Goal: Information Seeking & Learning: Compare options

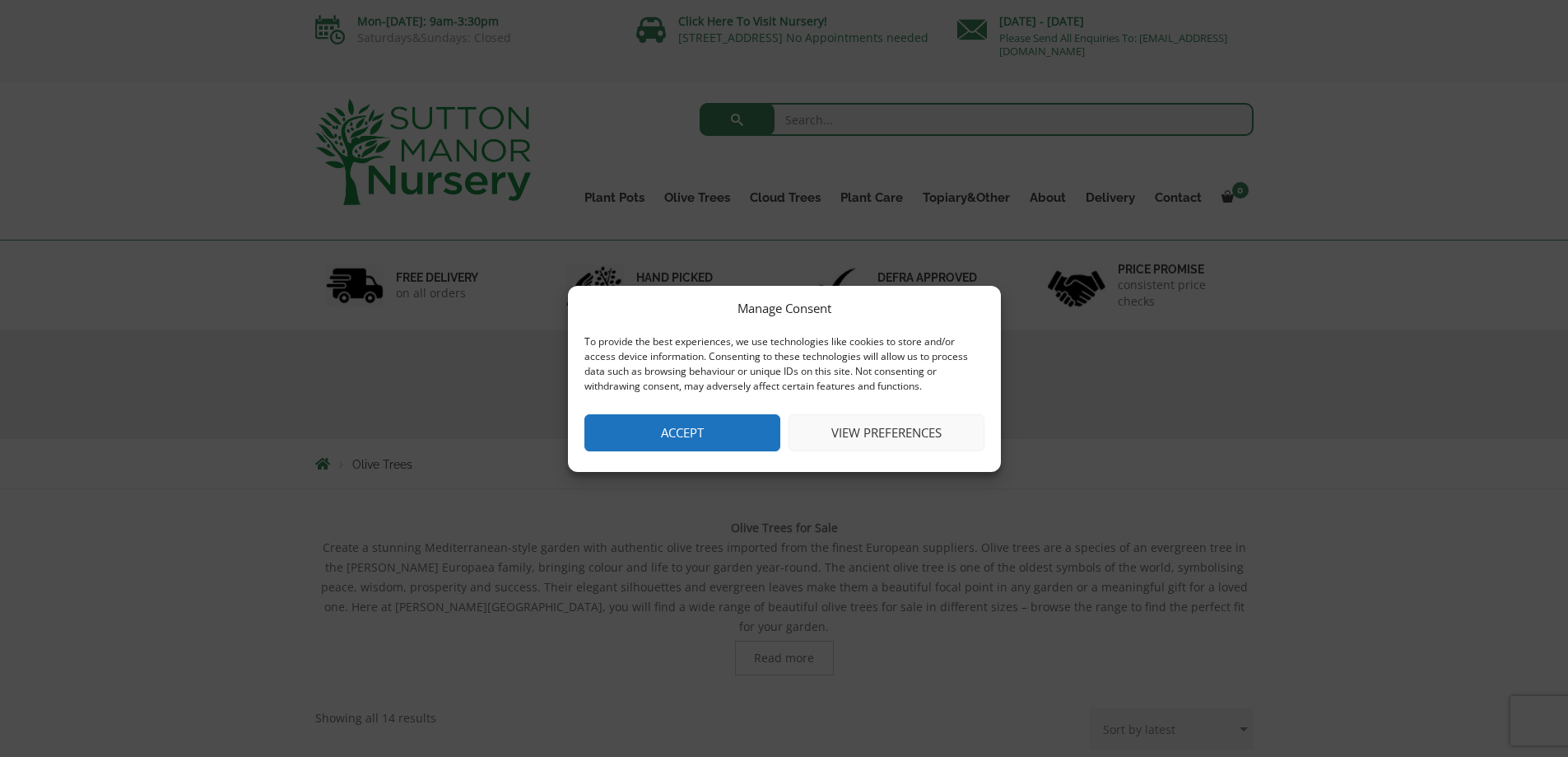
click at [678, 444] on button "Accept" at bounding box center [682, 432] width 196 height 37
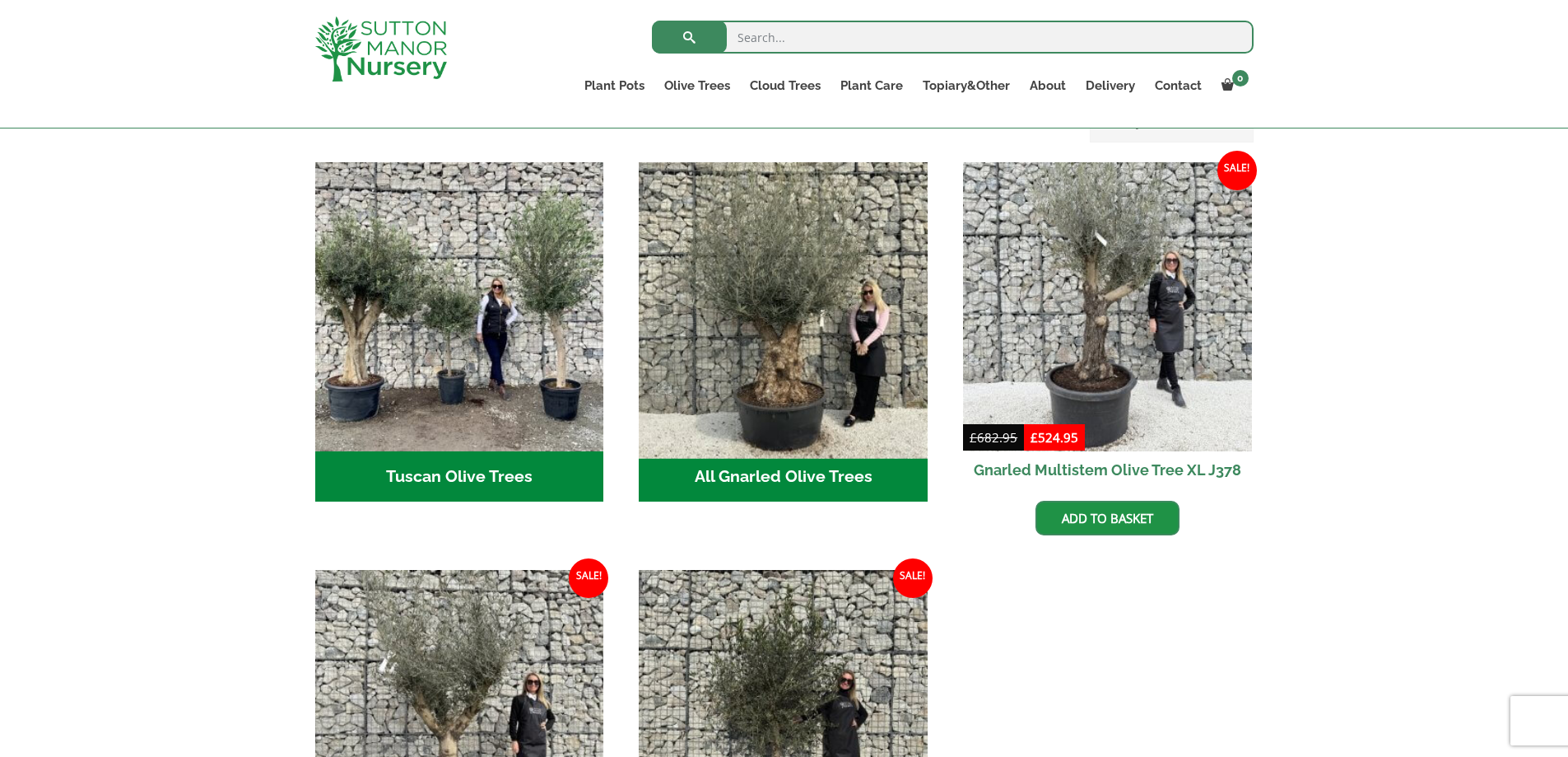
scroll to position [576, 0]
click at [796, 336] on img "Visit product category All Gnarled Olive Trees" at bounding box center [784, 307] width 303 height 303
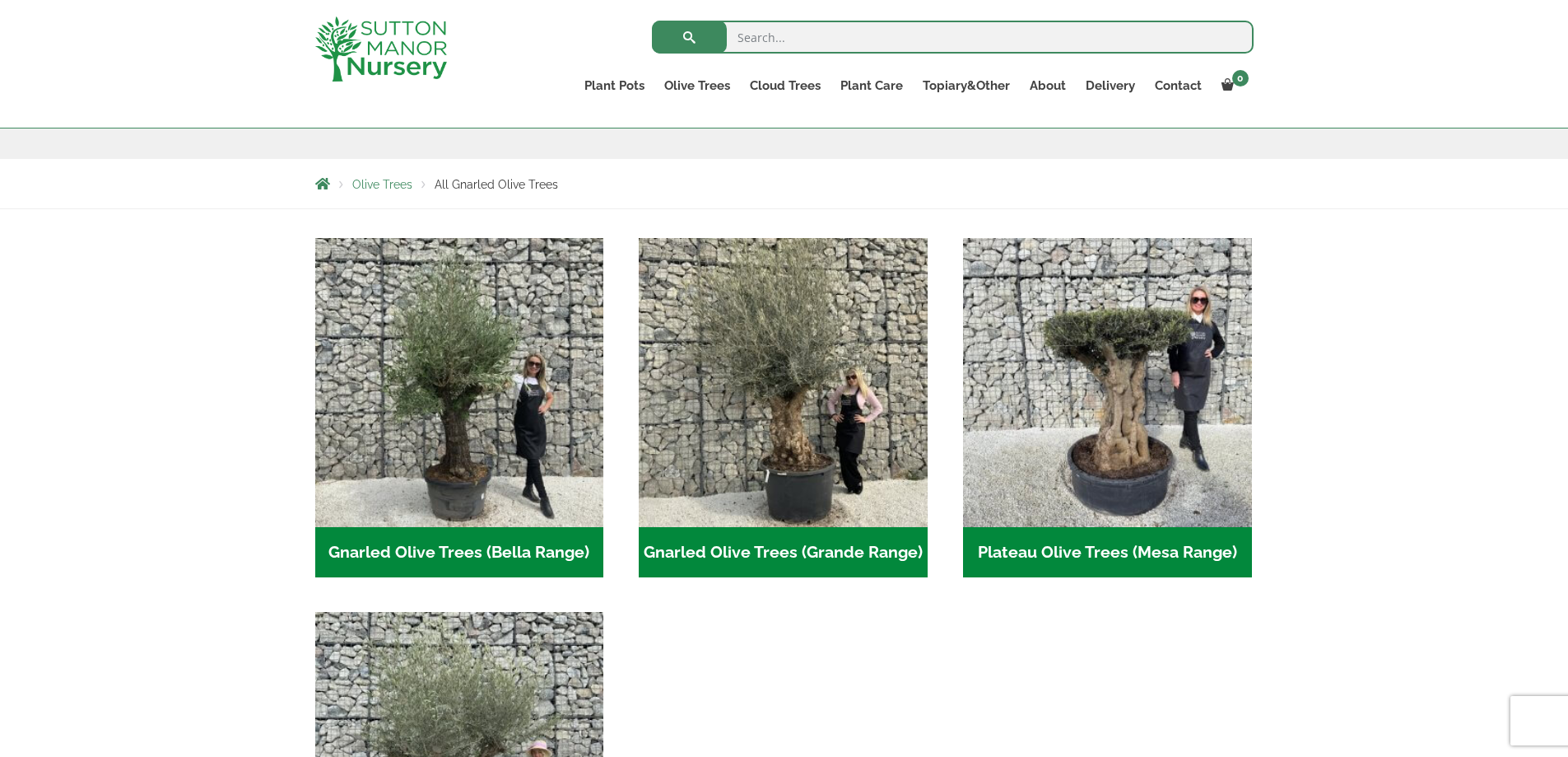
scroll to position [247, 0]
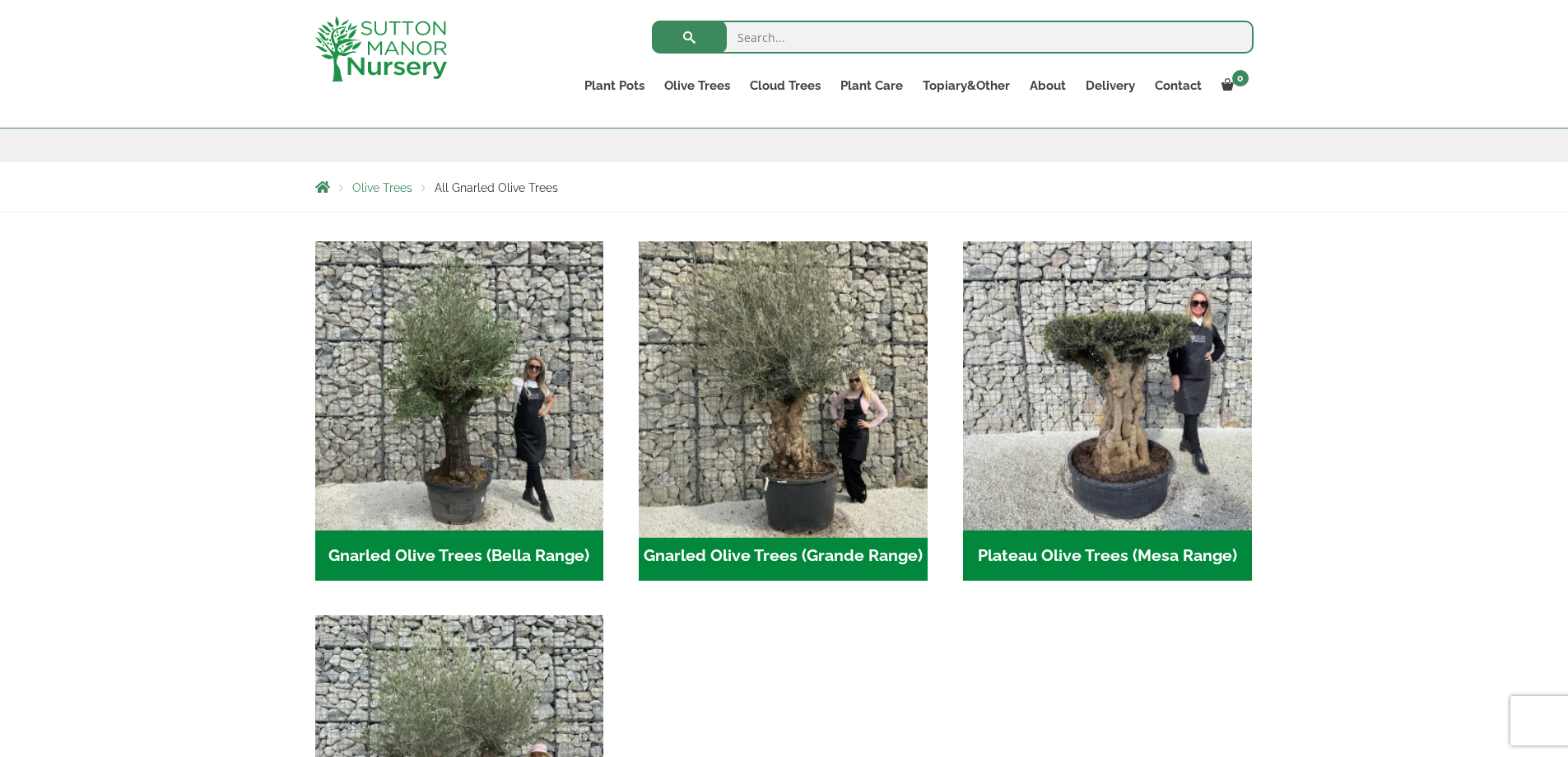
click at [842, 515] on img "Visit product category Gnarled Olive Trees (Grande Range)" at bounding box center [784, 385] width 303 height 303
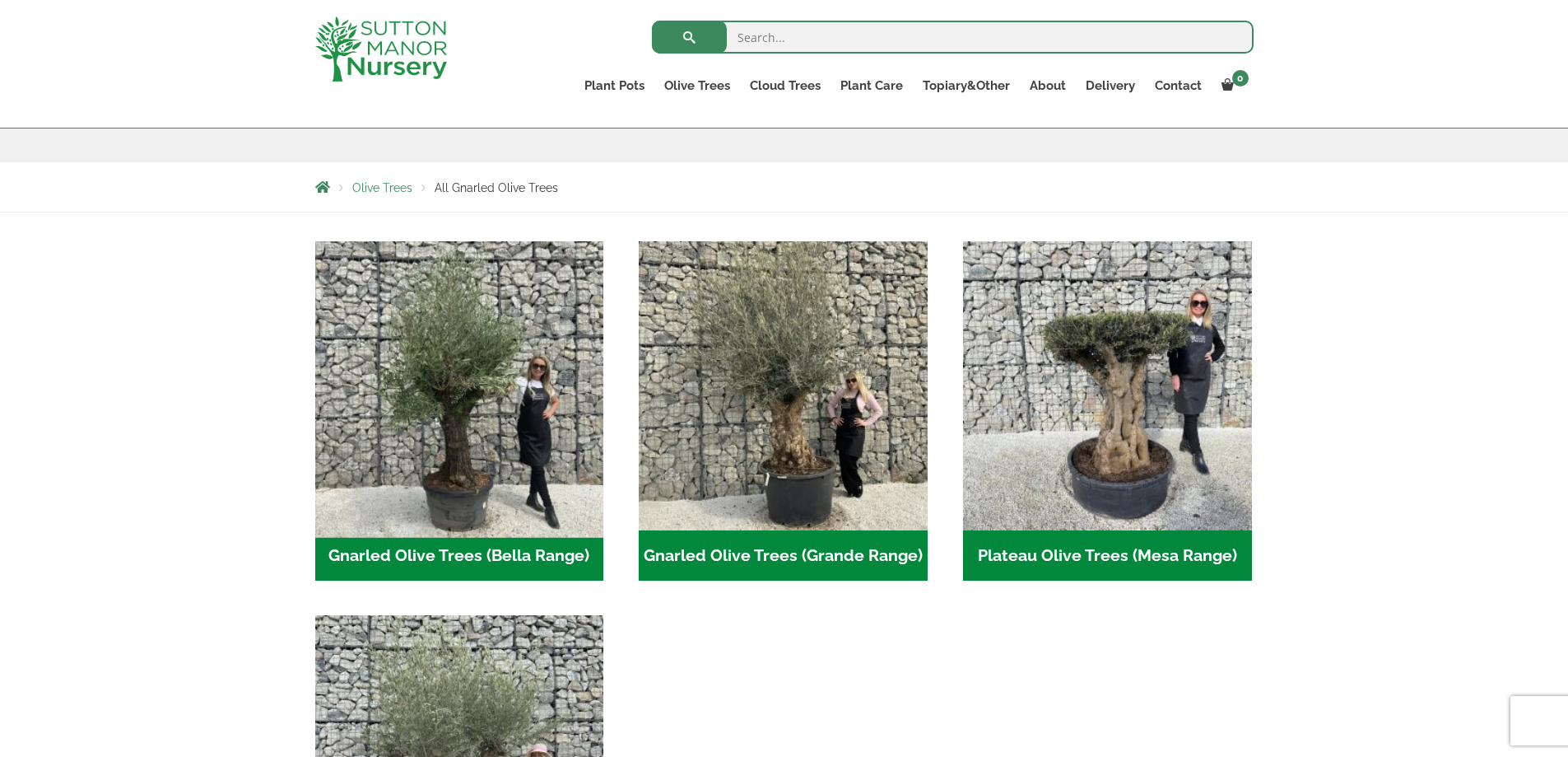
click at [416, 430] on img "Visit product category Gnarled Olive Trees (Bella Range)" at bounding box center [459, 385] width 303 height 303
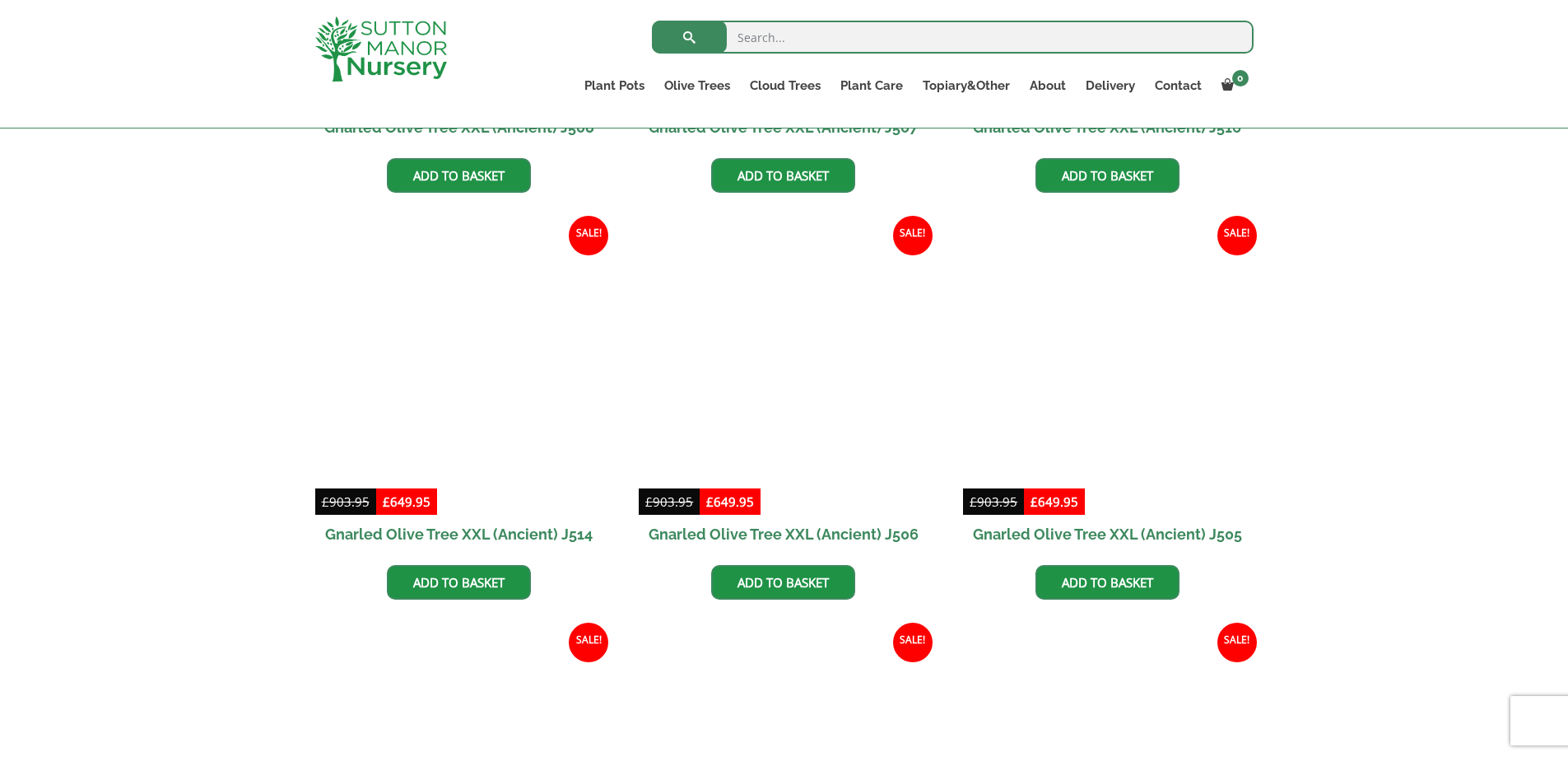
scroll to position [2470, 0]
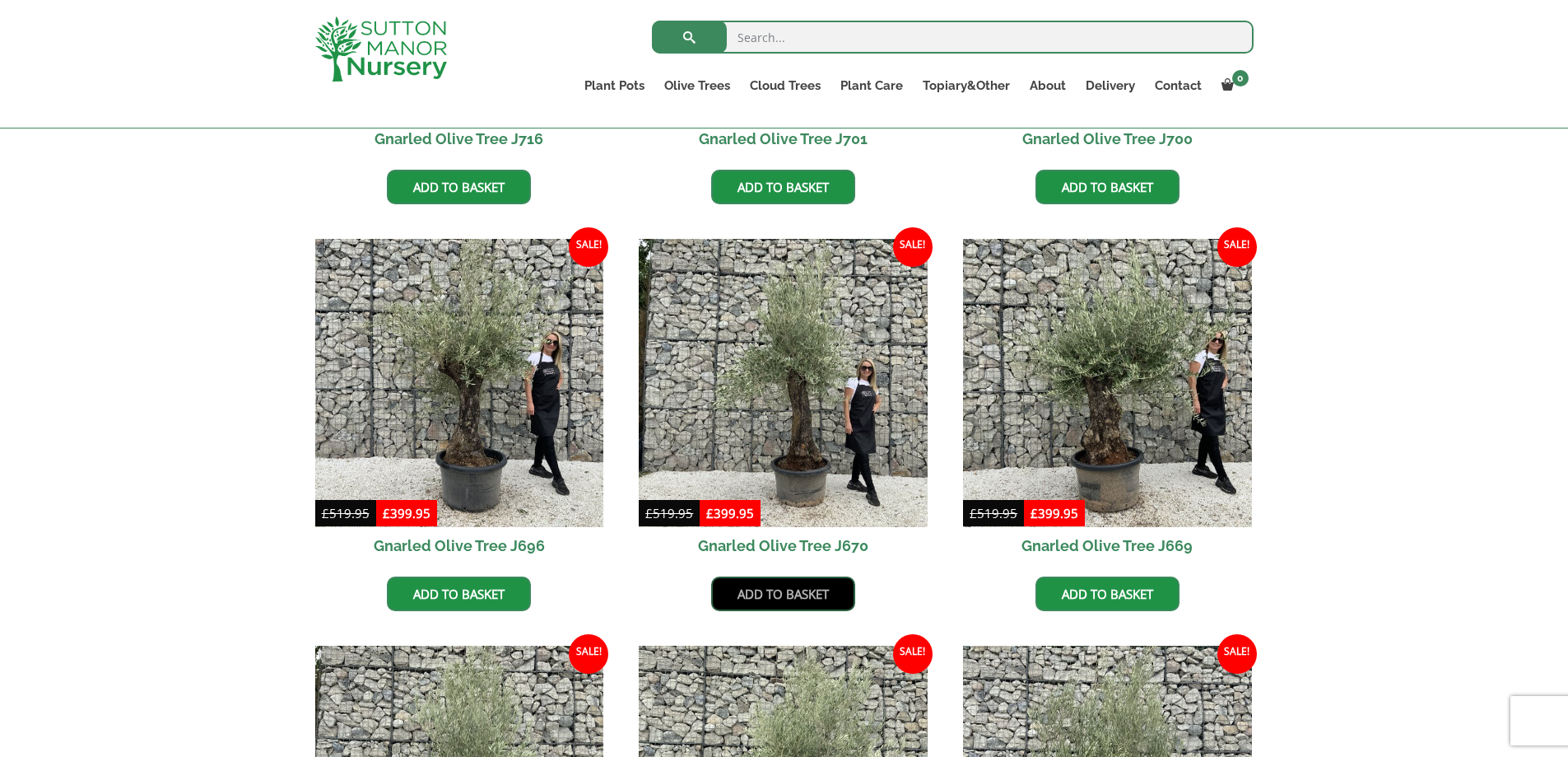
scroll to position [741, 0]
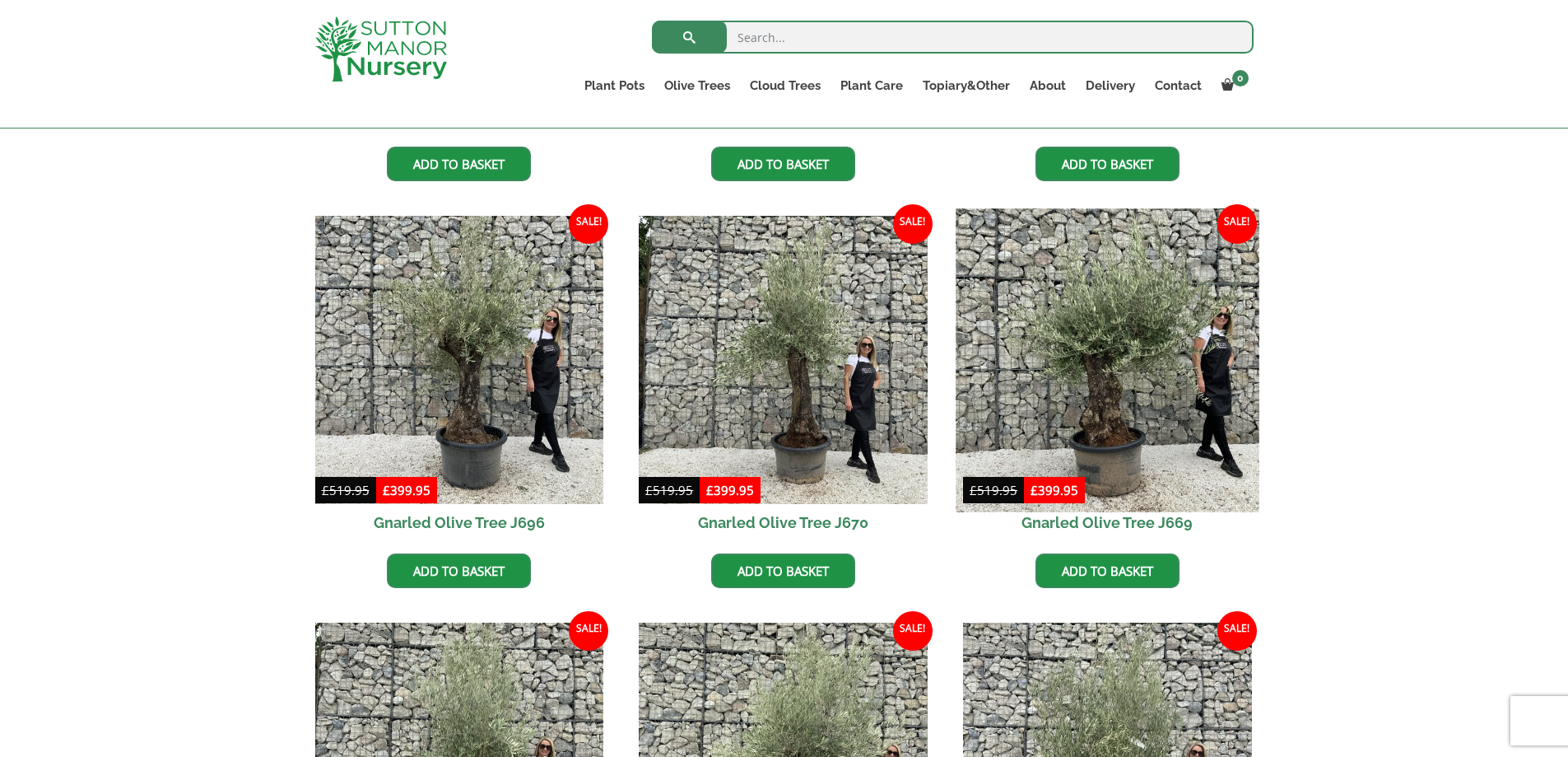
click at [1114, 417] on img at bounding box center [1107, 360] width 303 height 303
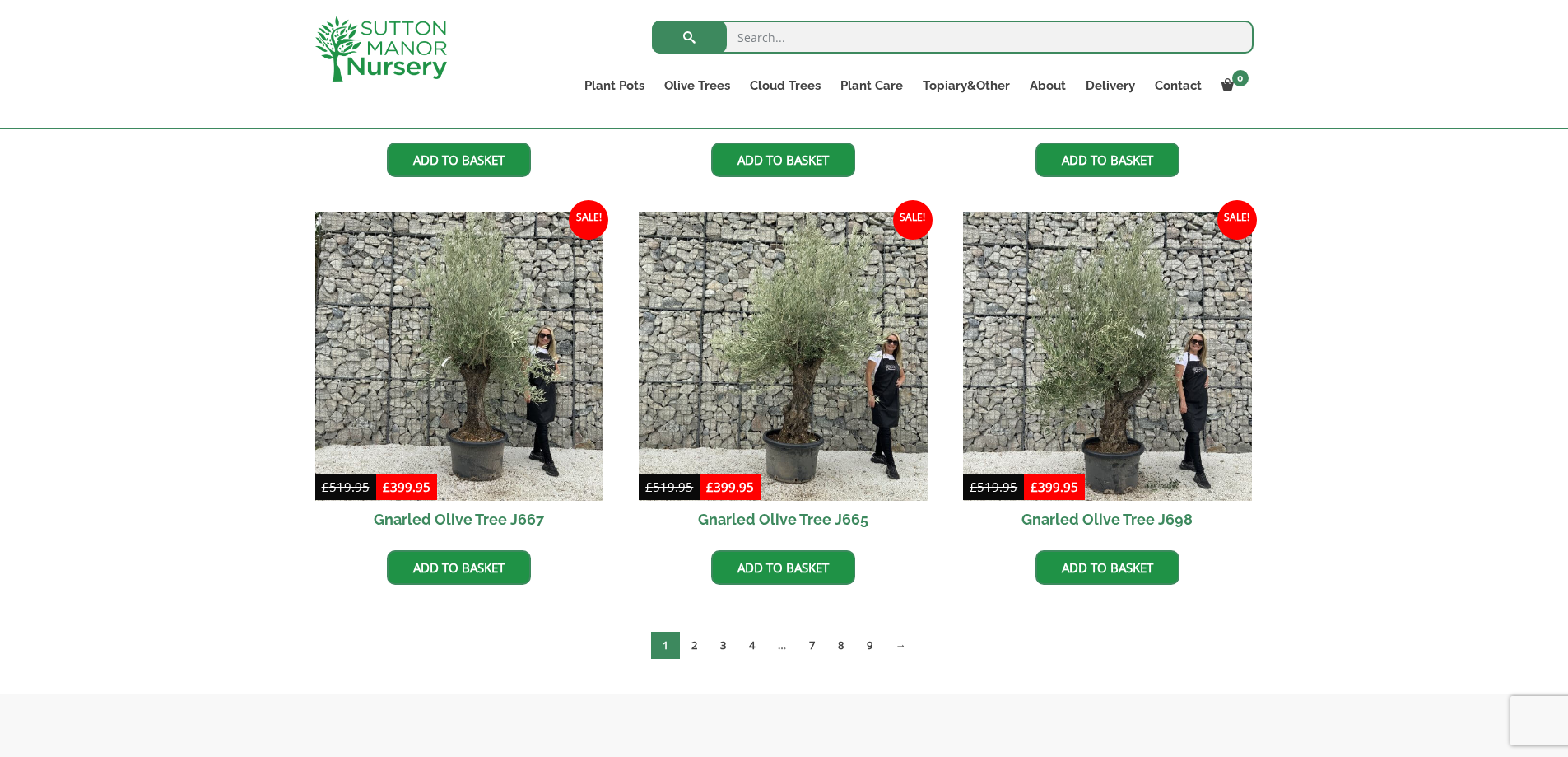
scroll to position [1153, 0]
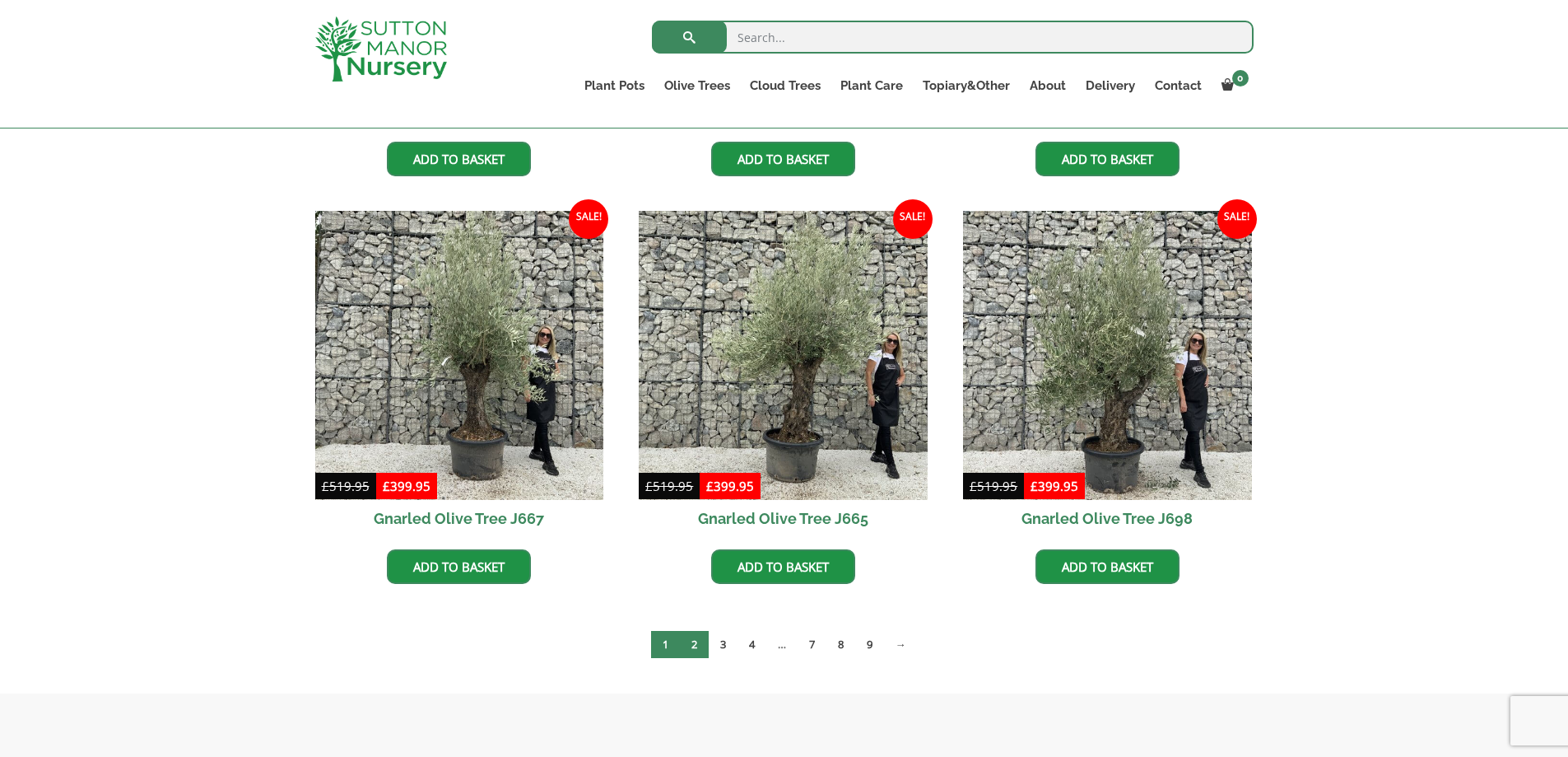
click at [697, 645] on link "2" at bounding box center [694, 644] width 29 height 27
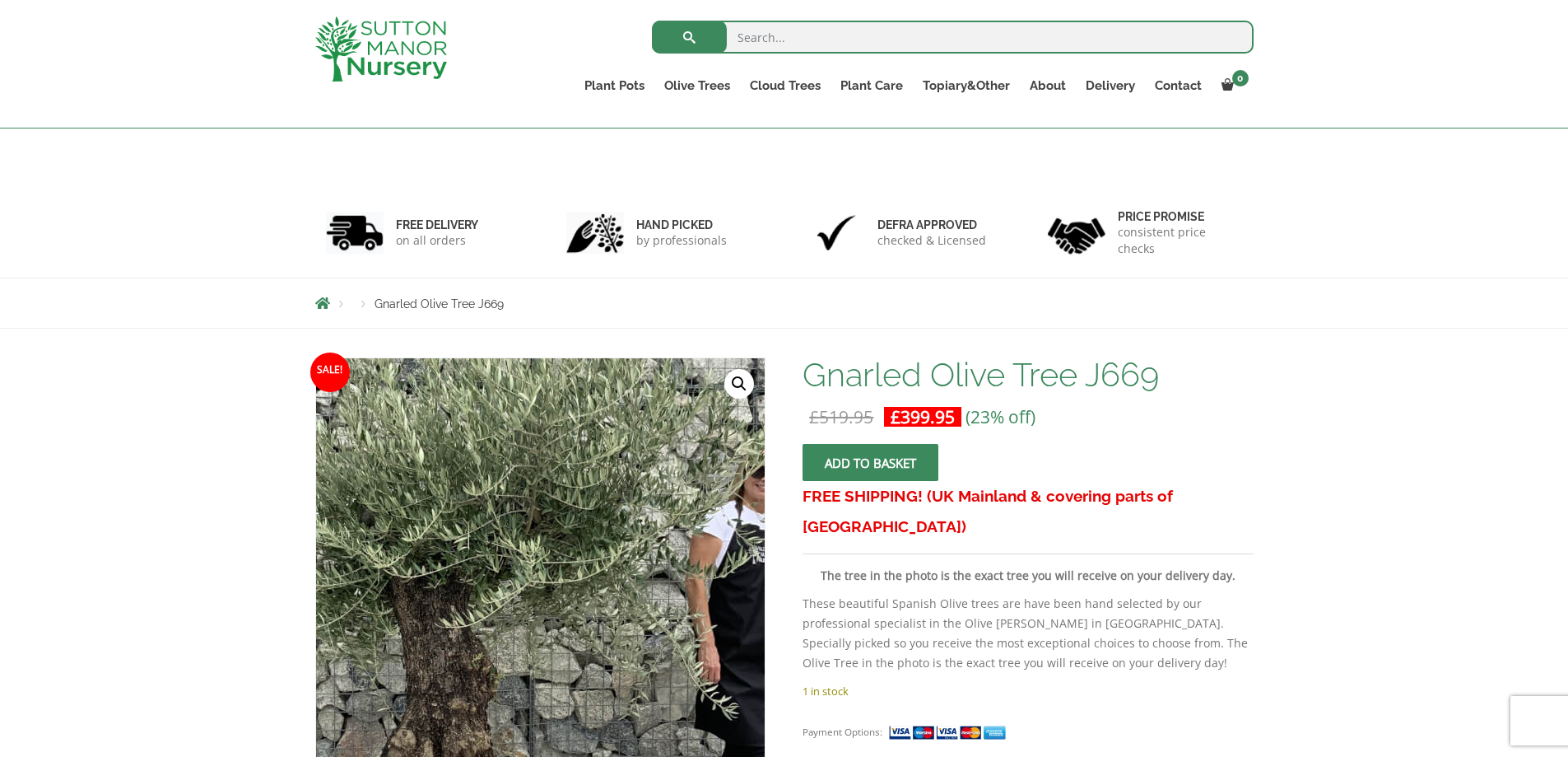
scroll to position [165, 0]
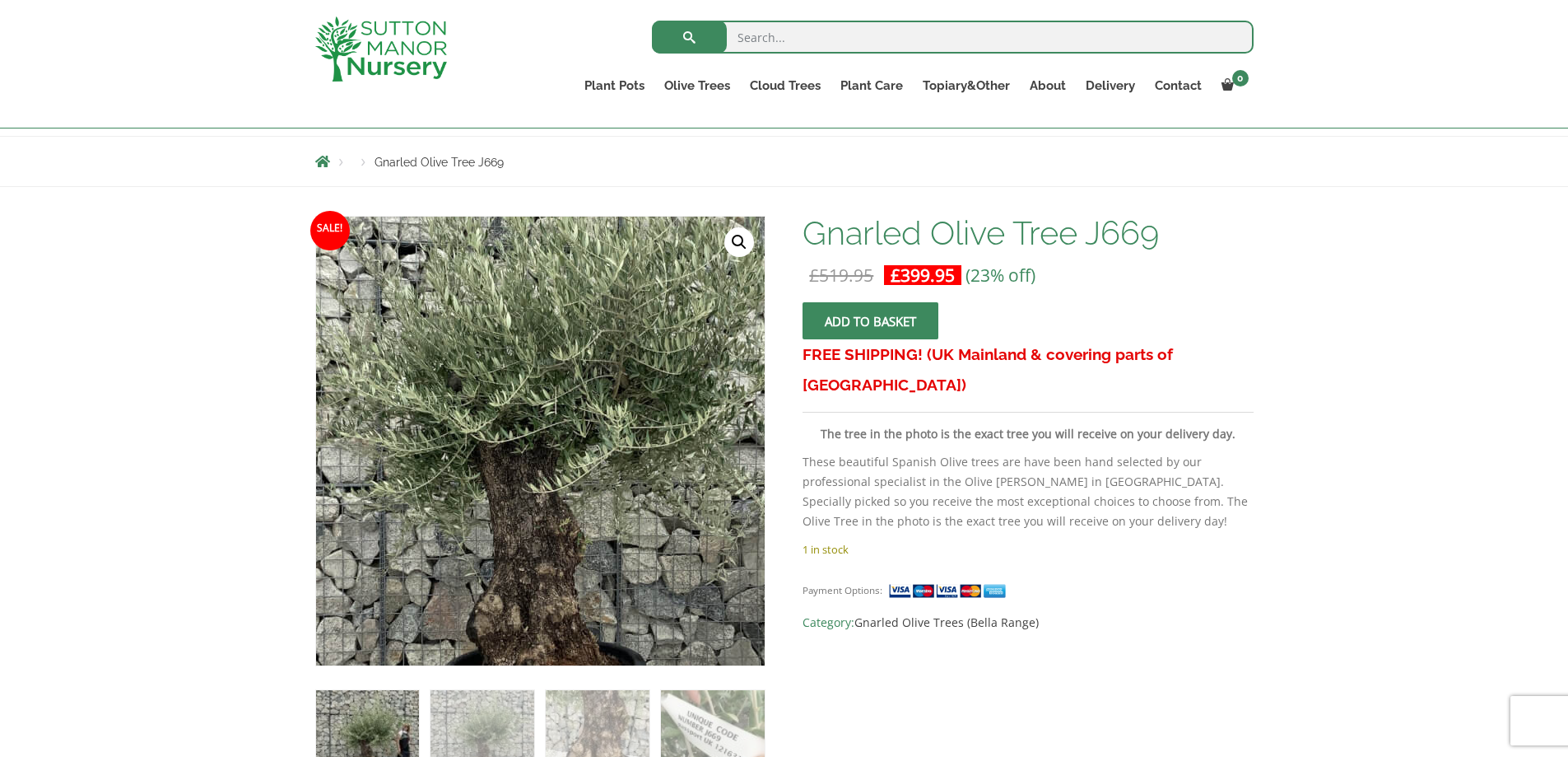
click at [536, 448] on img at bounding box center [543, 460] width 823 height 823
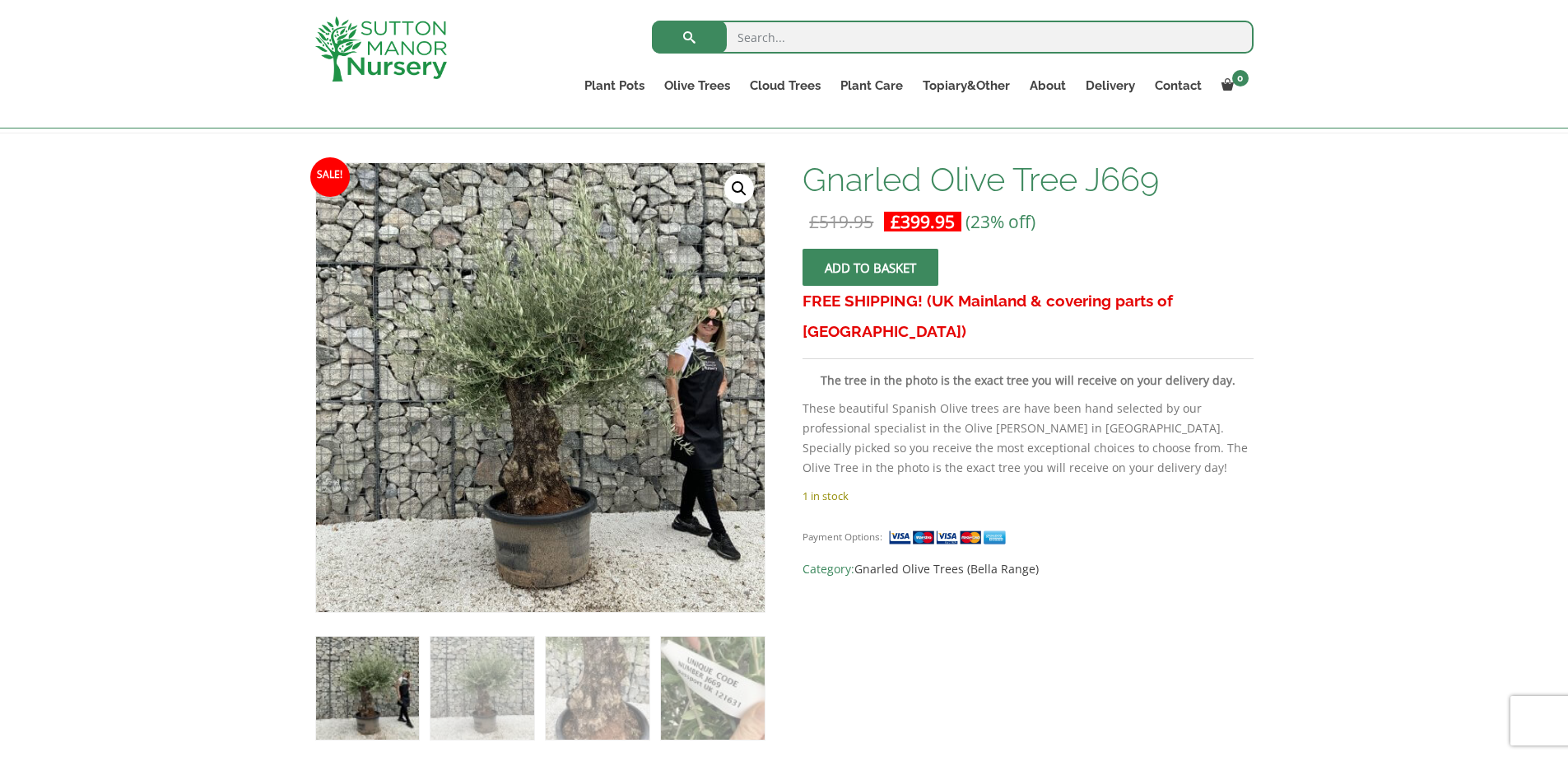
scroll to position [247, 0]
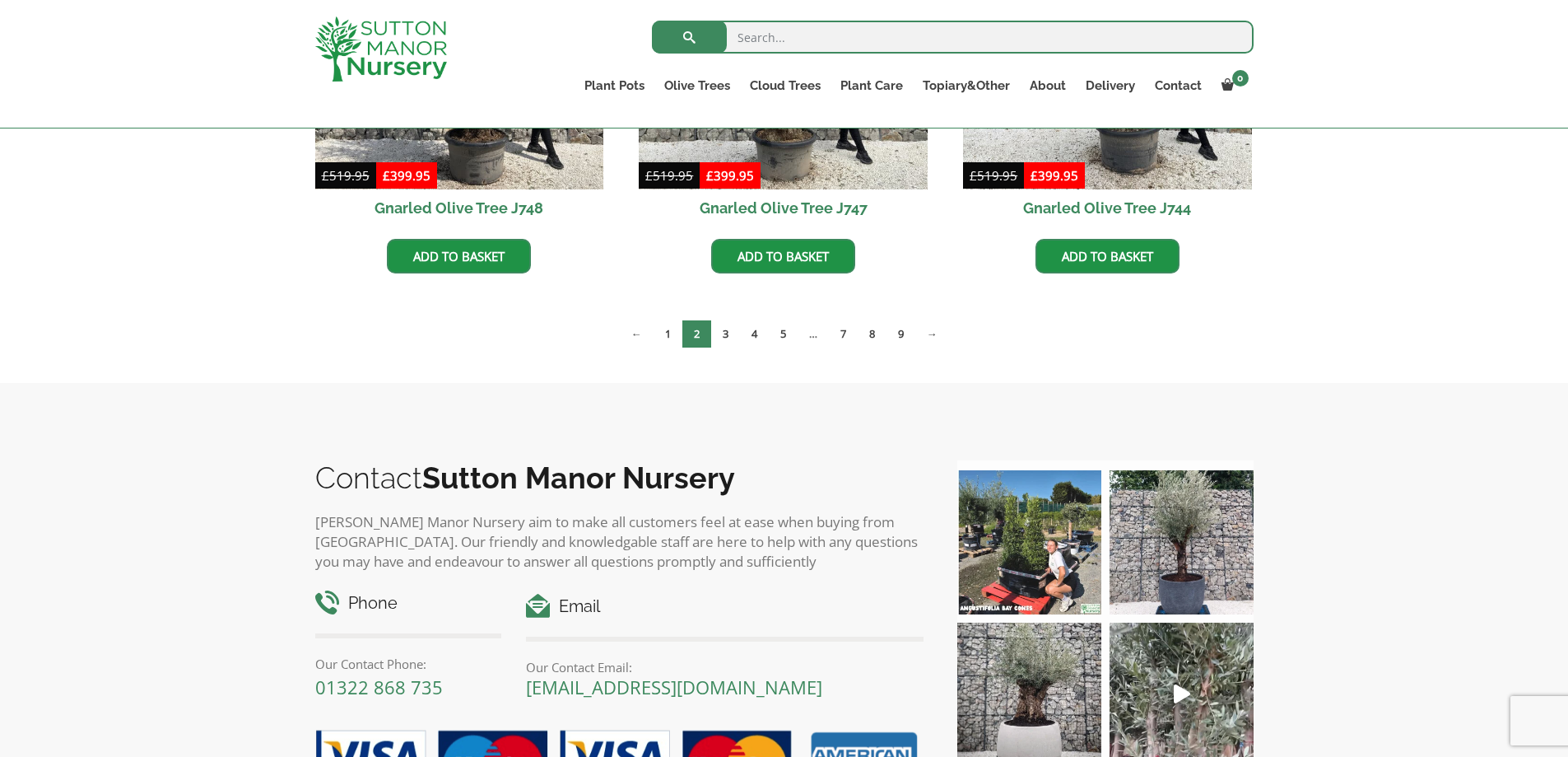
scroll to position [1461, 0]
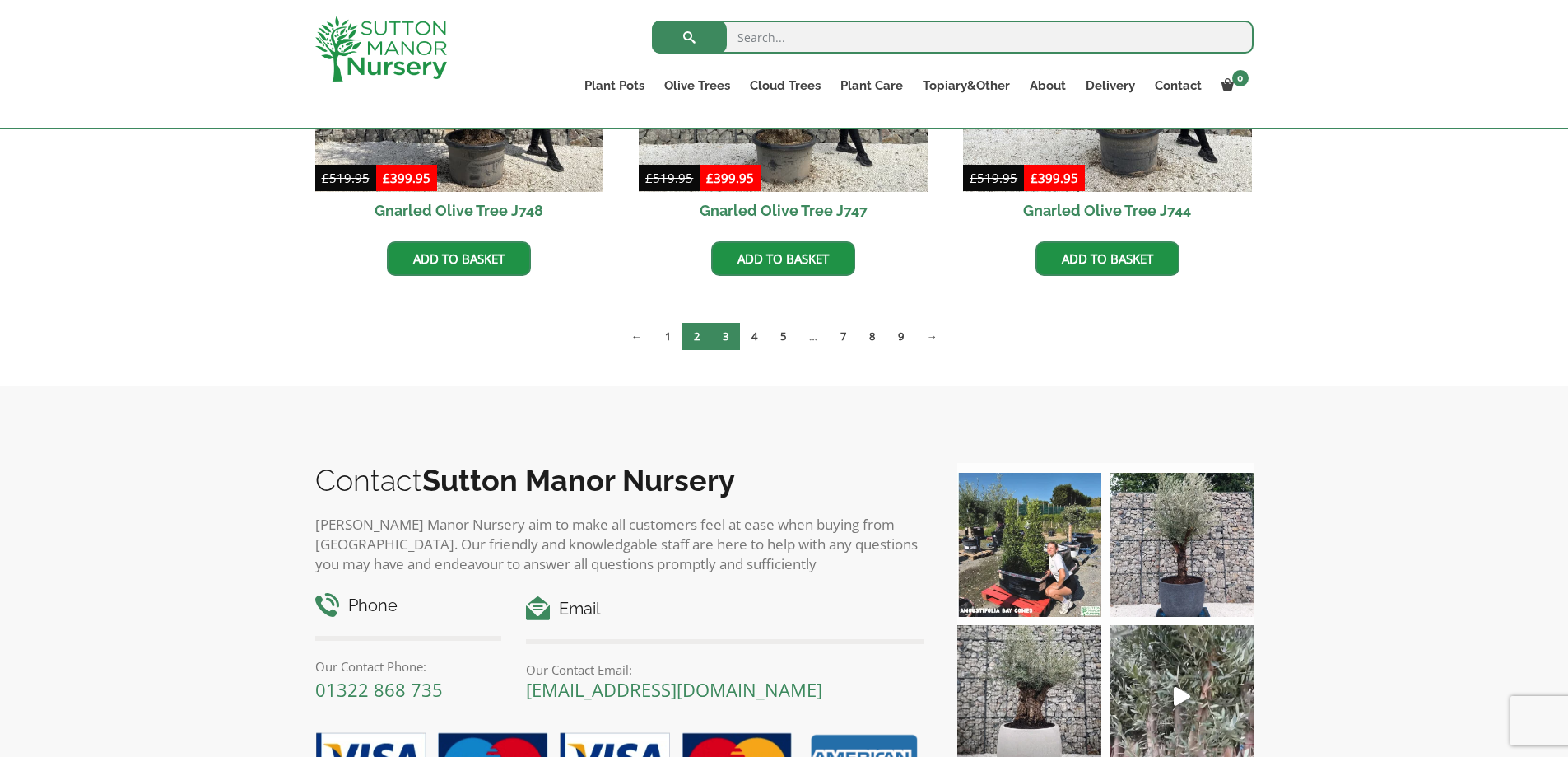
click at [723, 335] on link "3" at bounding box center [725, 336] width 29 height 27
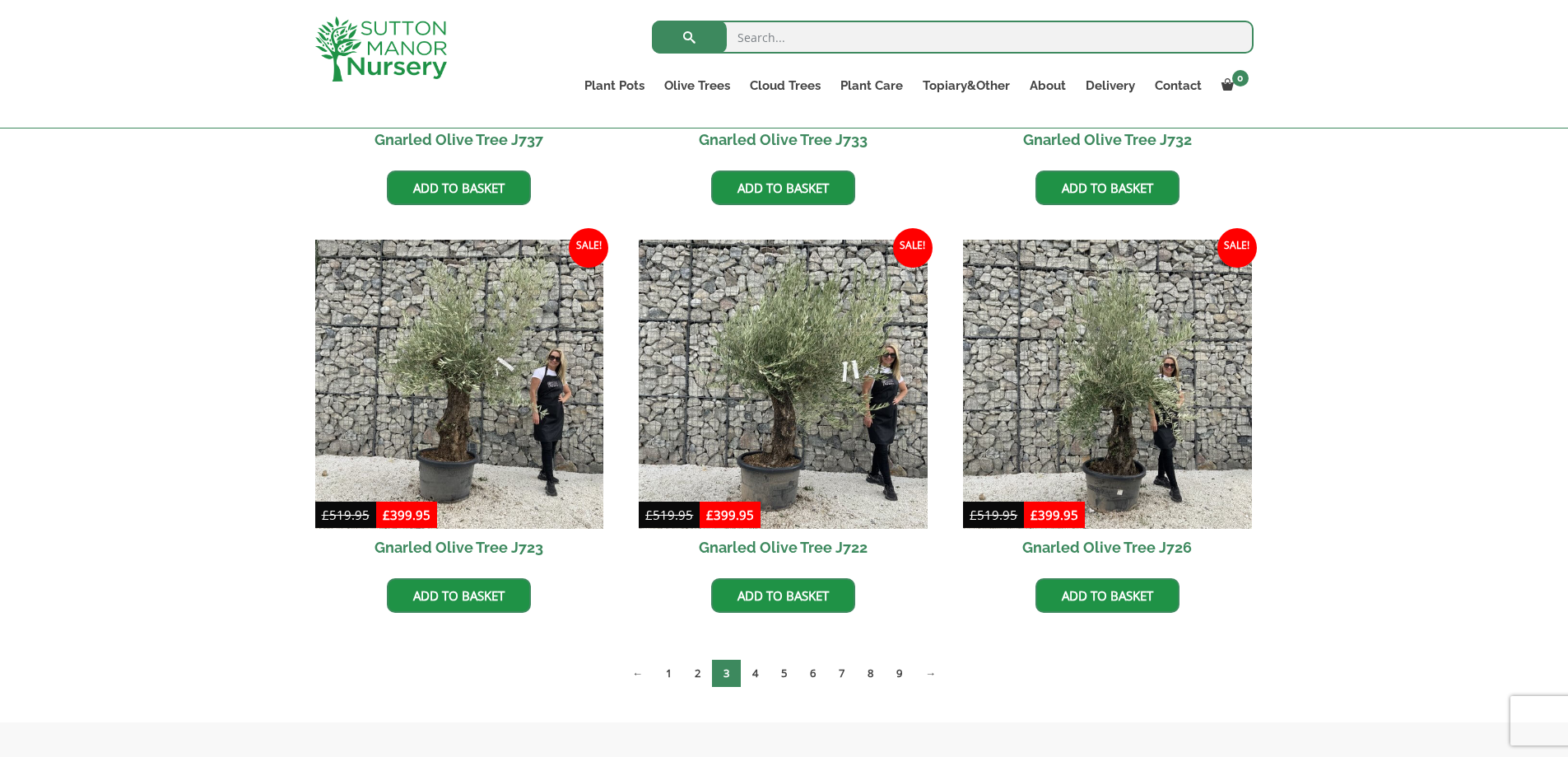
scroll to position [1153, 0]
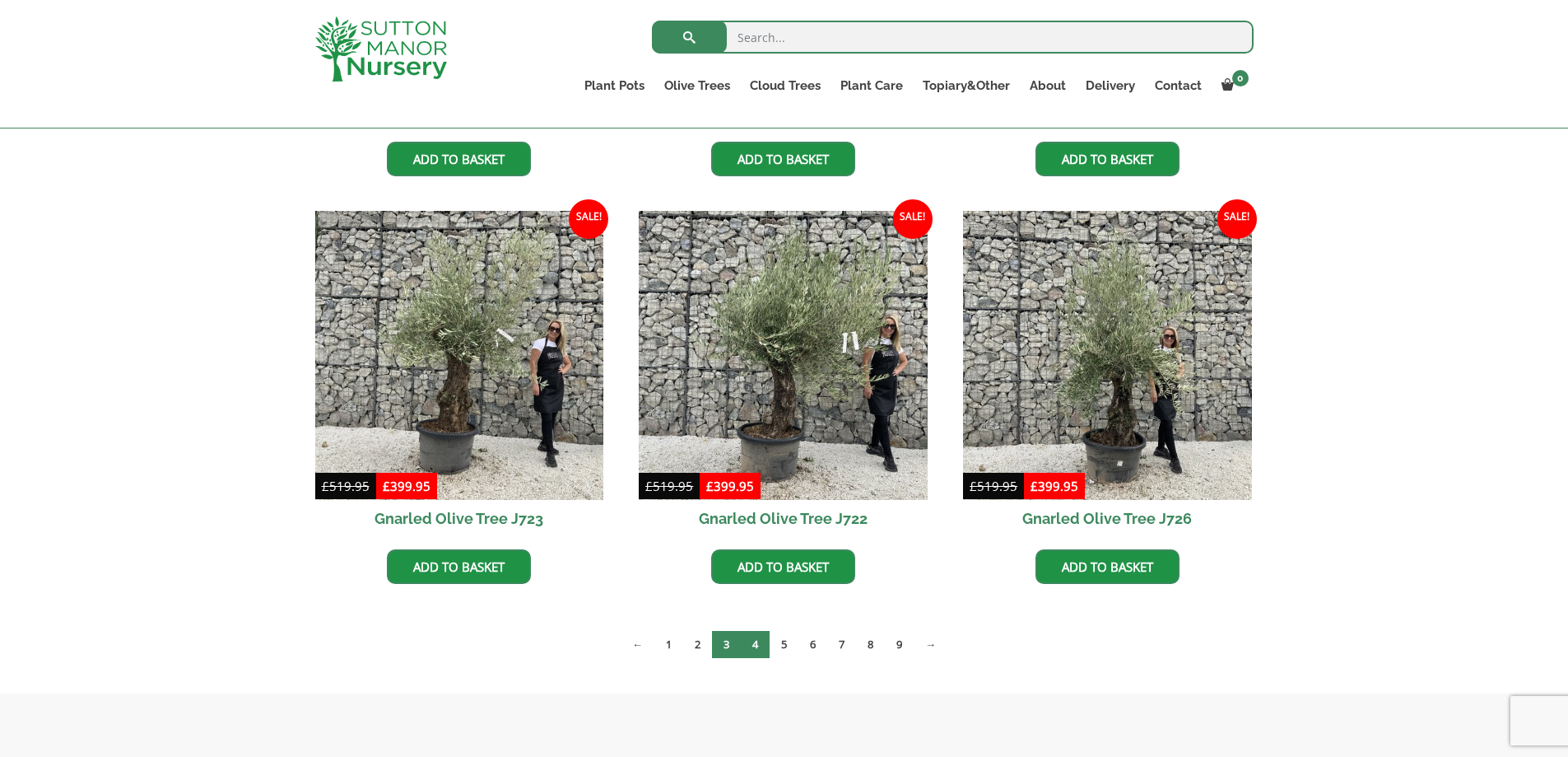
click at [760, 642] on link "4" at bounding box center [755, 644] width 29 height 27
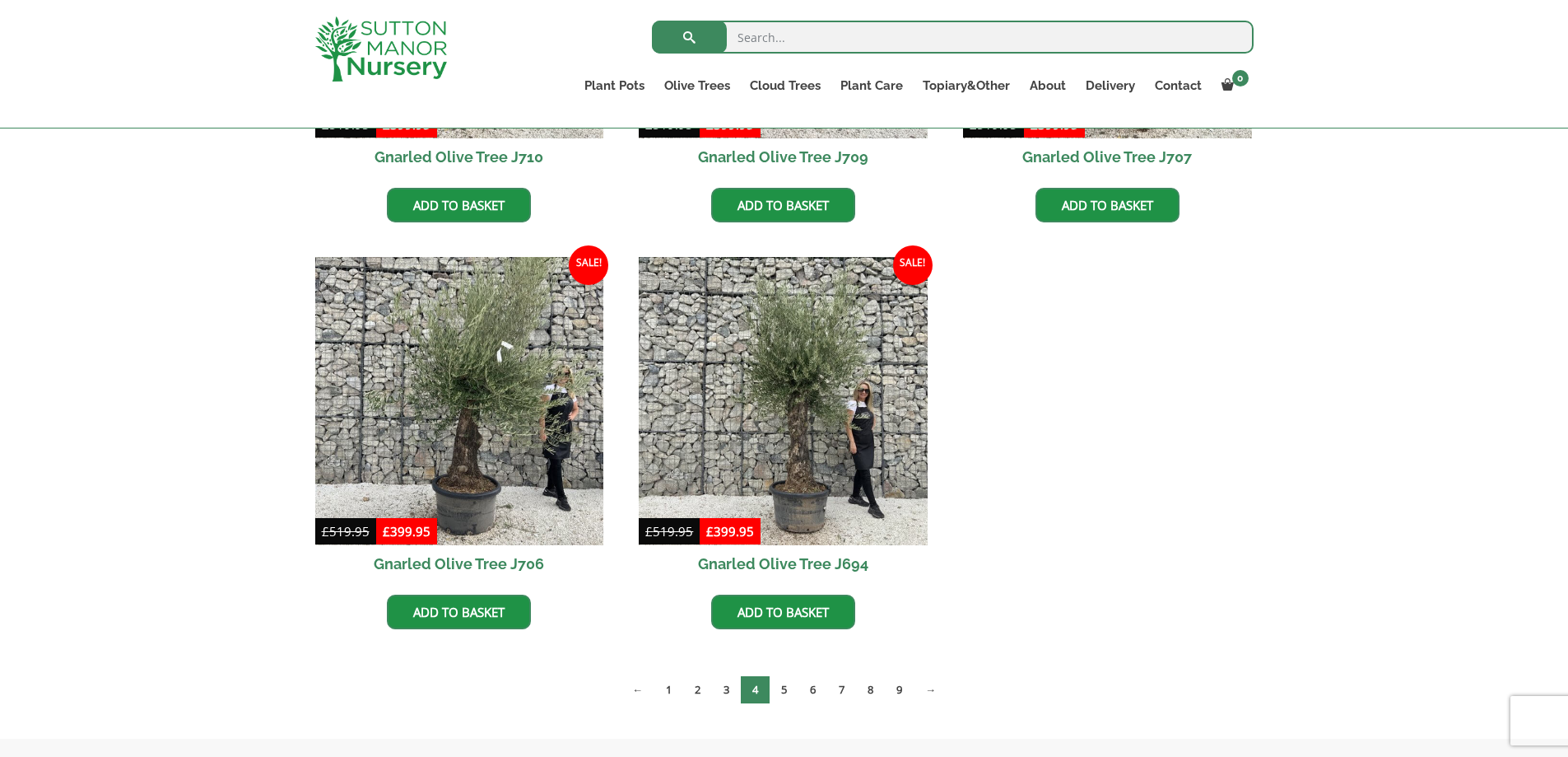
scroll to position [1565, 0]
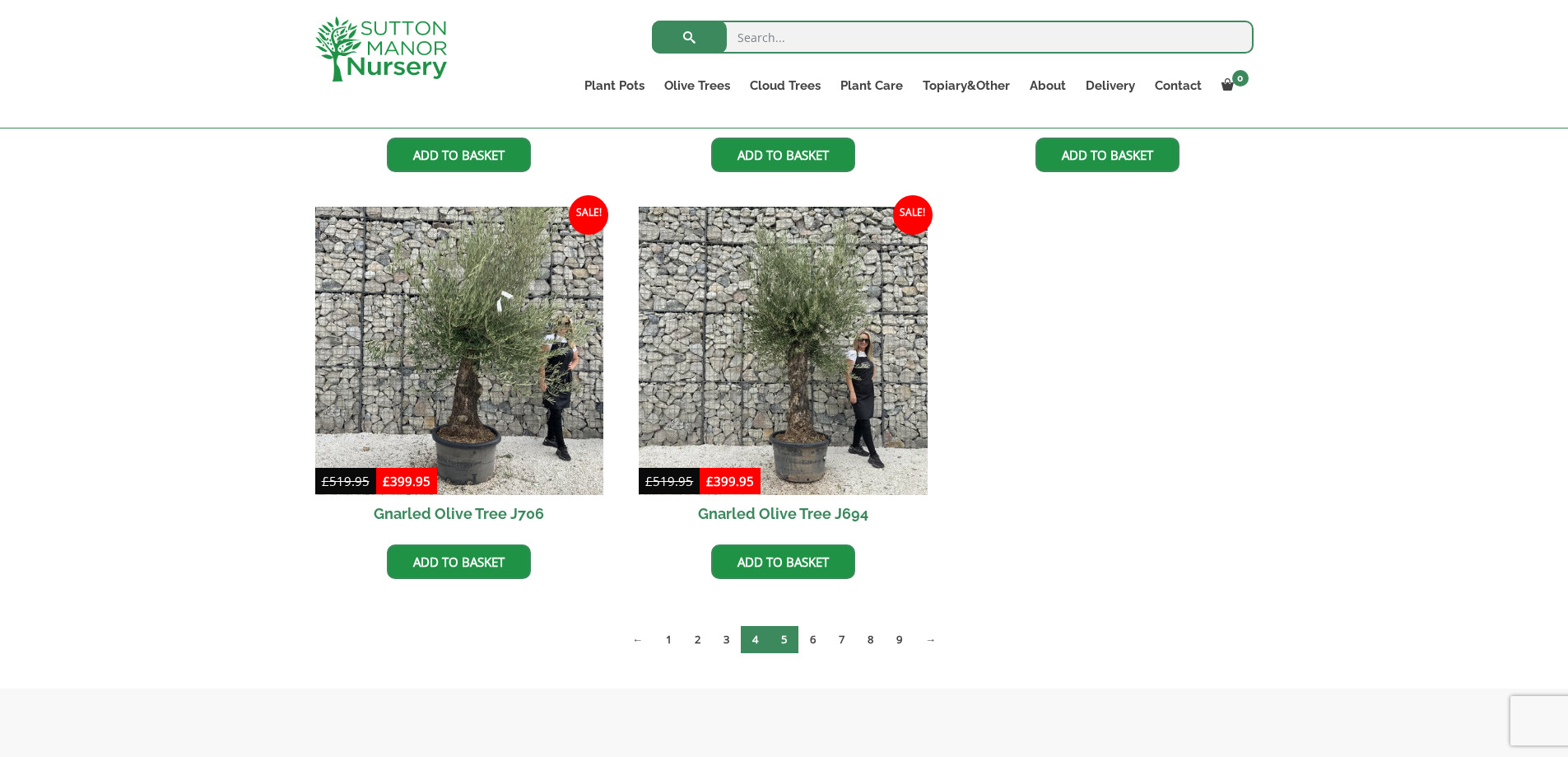
click at [789, 639] on link "5" at bounding box center [784, 639] width 29 height 27
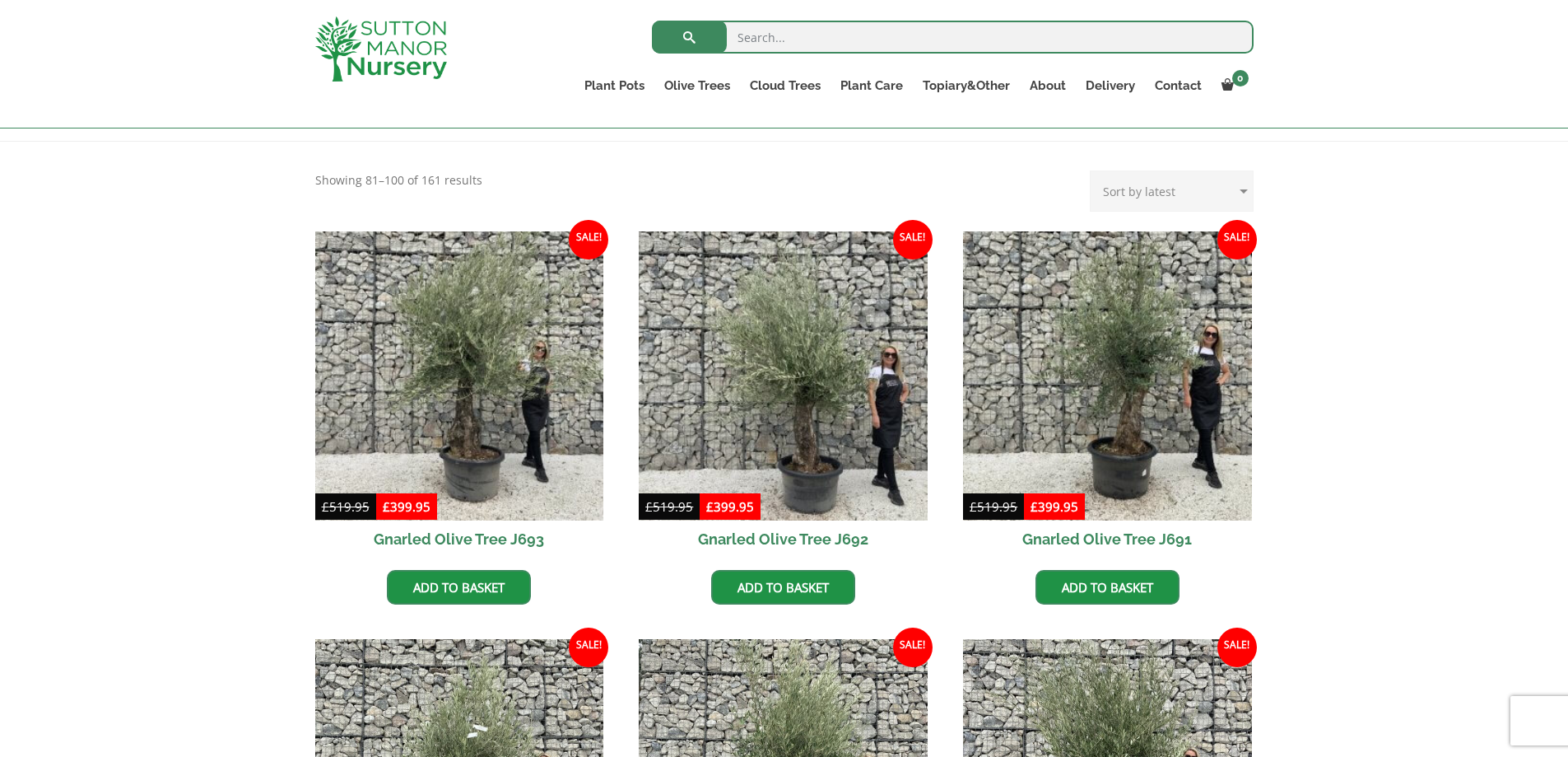
drag, startPoint x: 1553, startPoint y: 621, endPoint x: 1550, endPoint y: 612, distance: 9.5
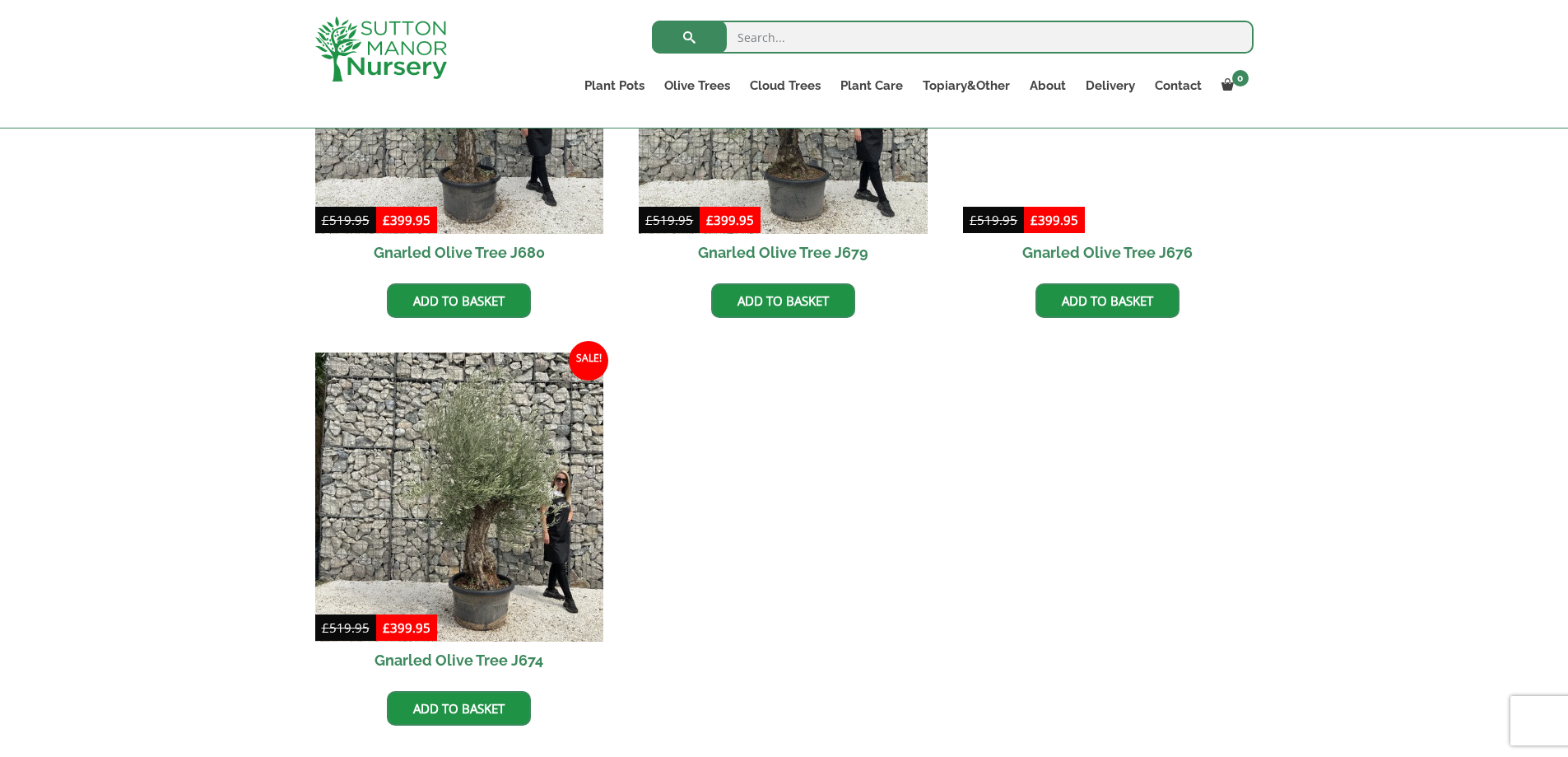
scroll to position [2361, 0]
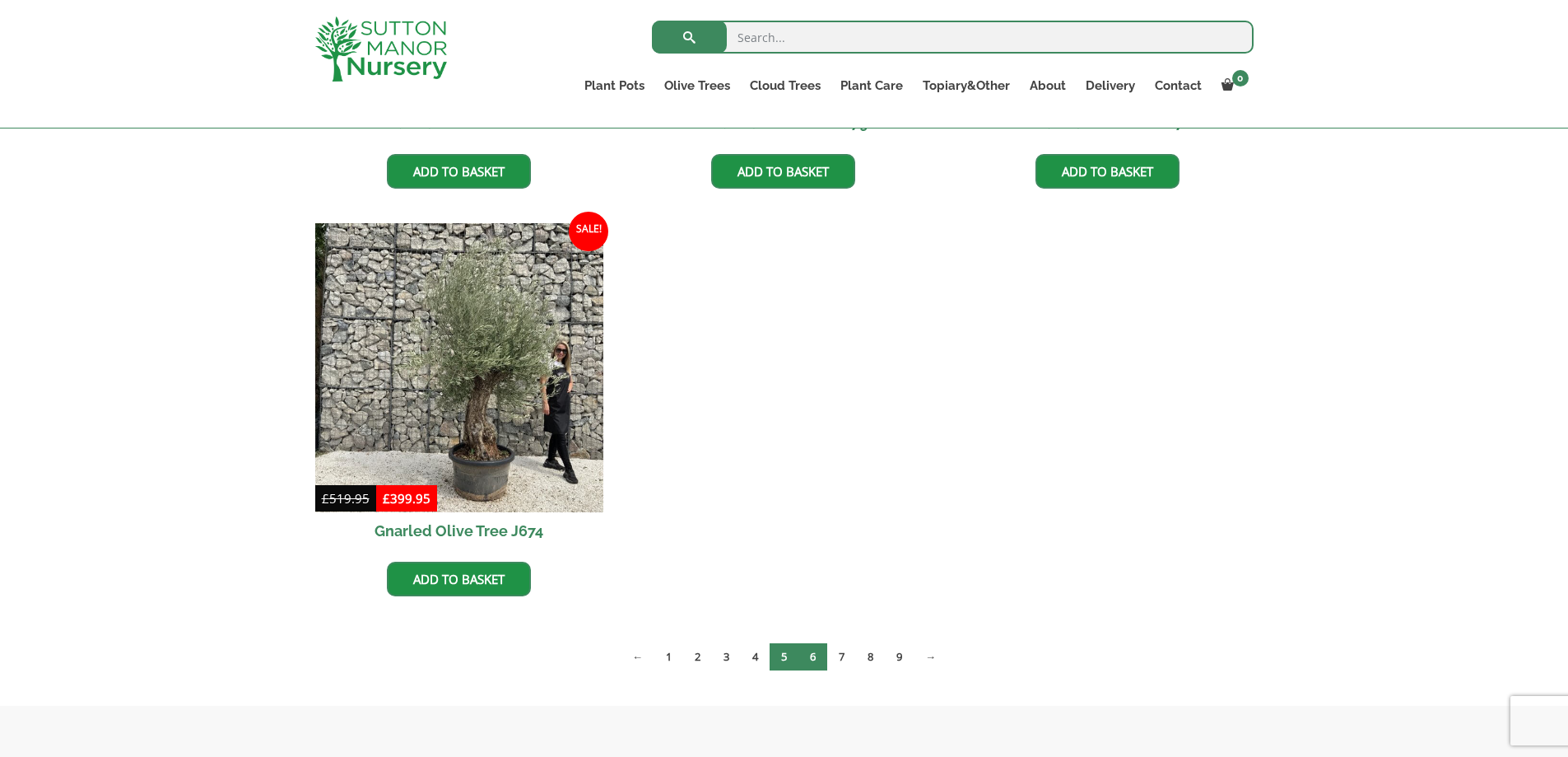
click at [813, 657] on link "6" at bounding box center [812, 656] width 29 height 27
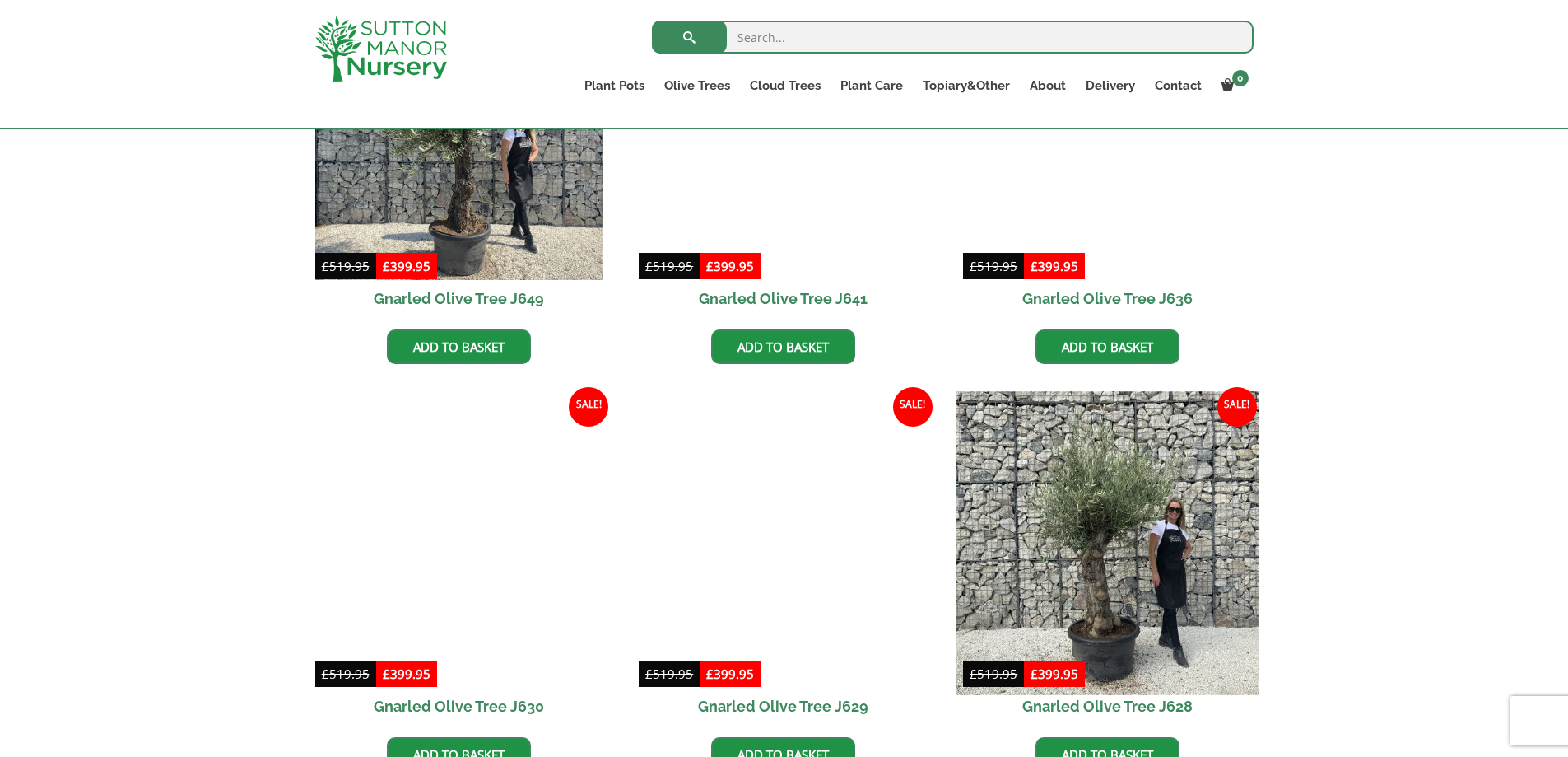
scroll to position [1483, 0]
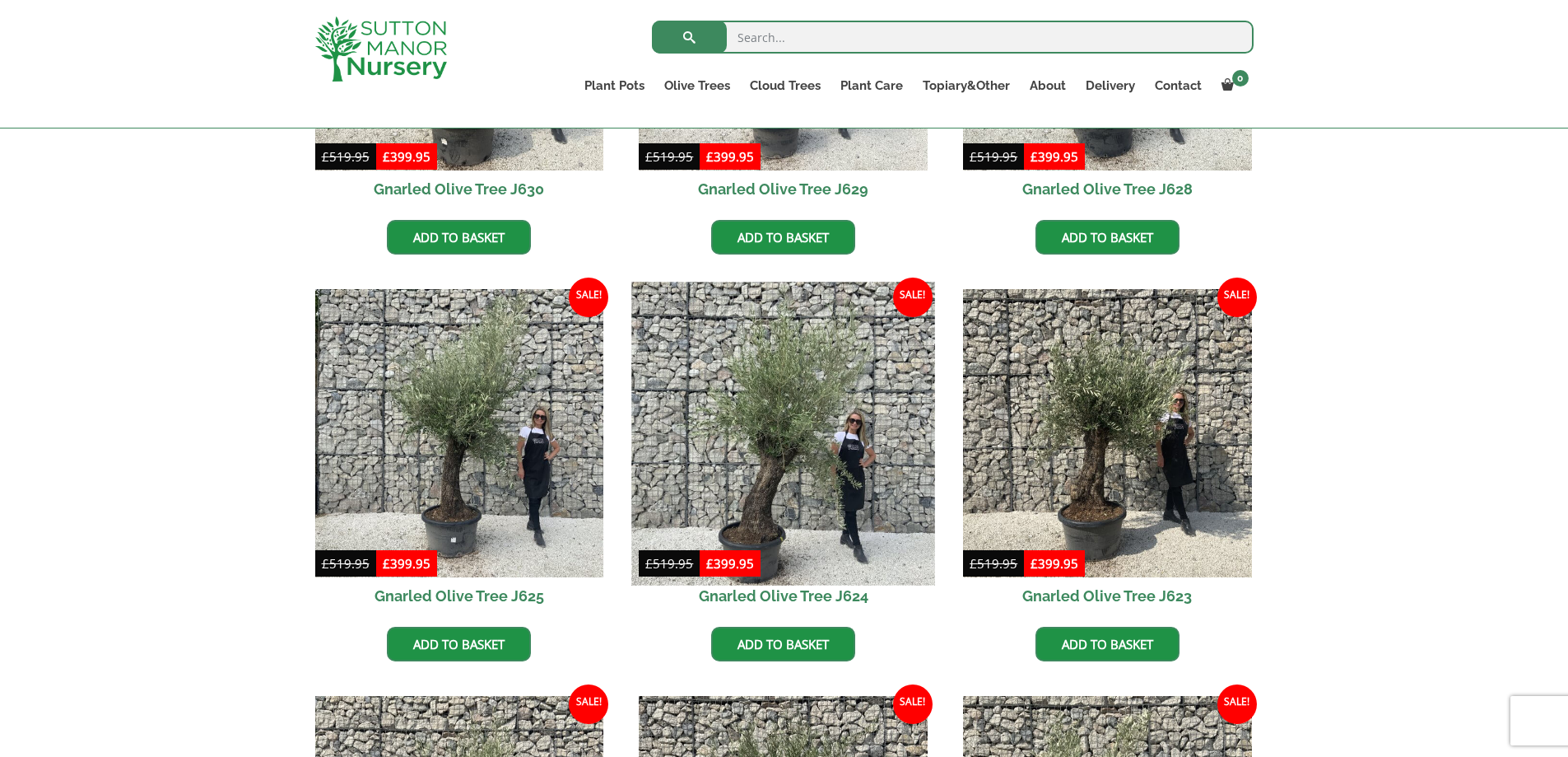
click at [771, 480] on img at bounding box center [784, 432] width 303 height 303
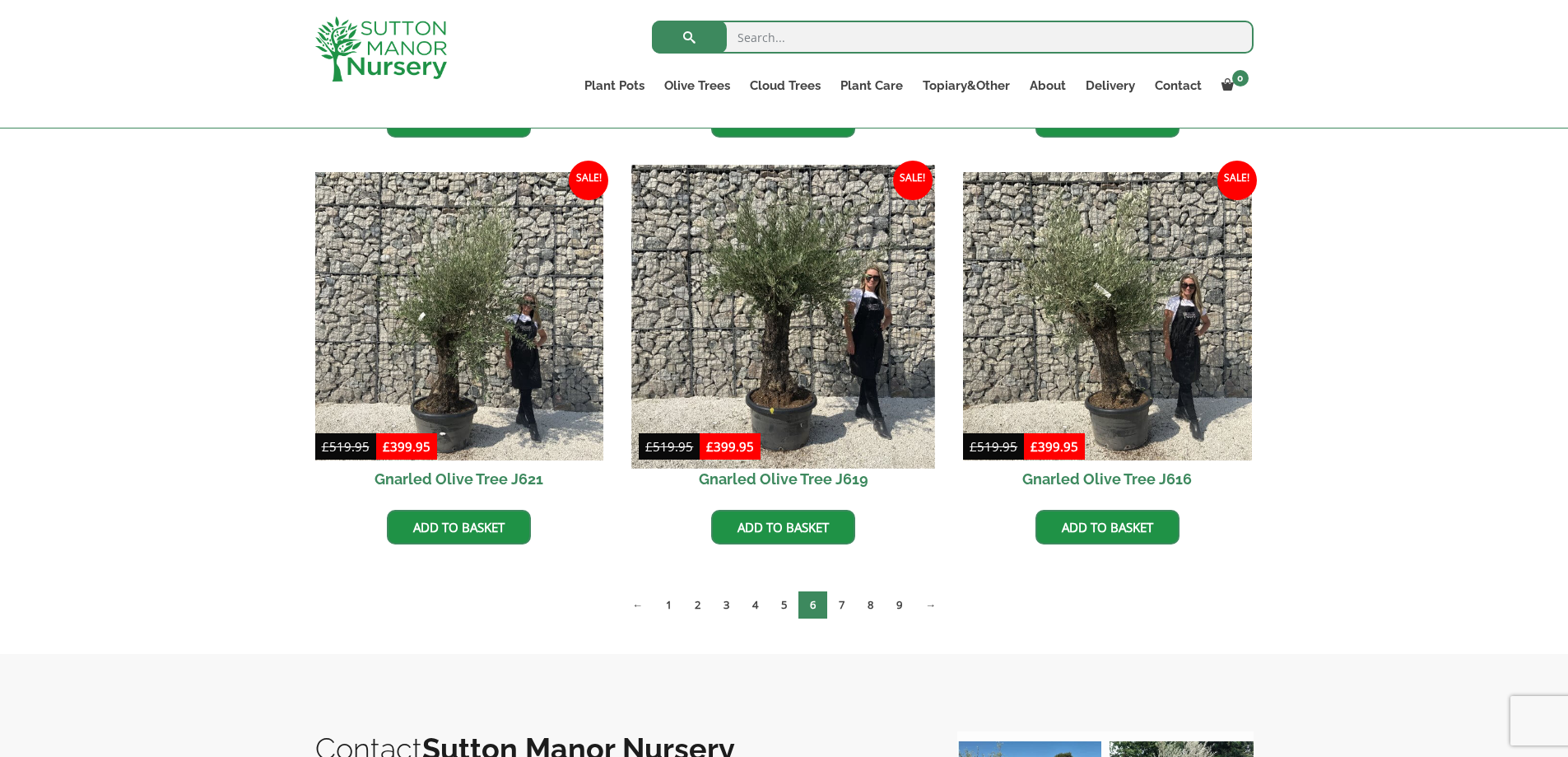
drag, startPoint x: 828, startPoint y: 224, endPoint x: 819, endPoint y: 216, distance: 12.0
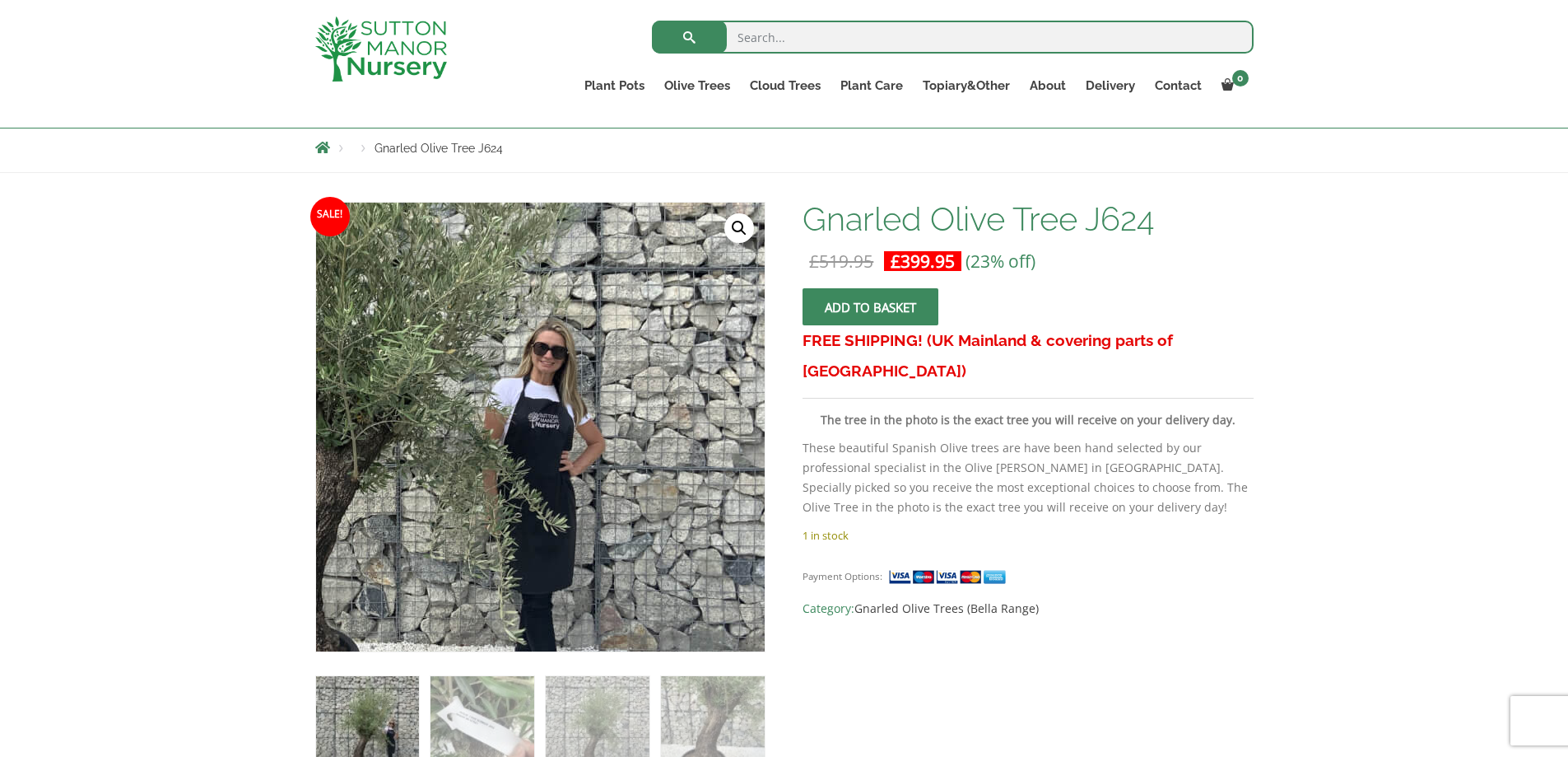
scroll to position [247, 0]
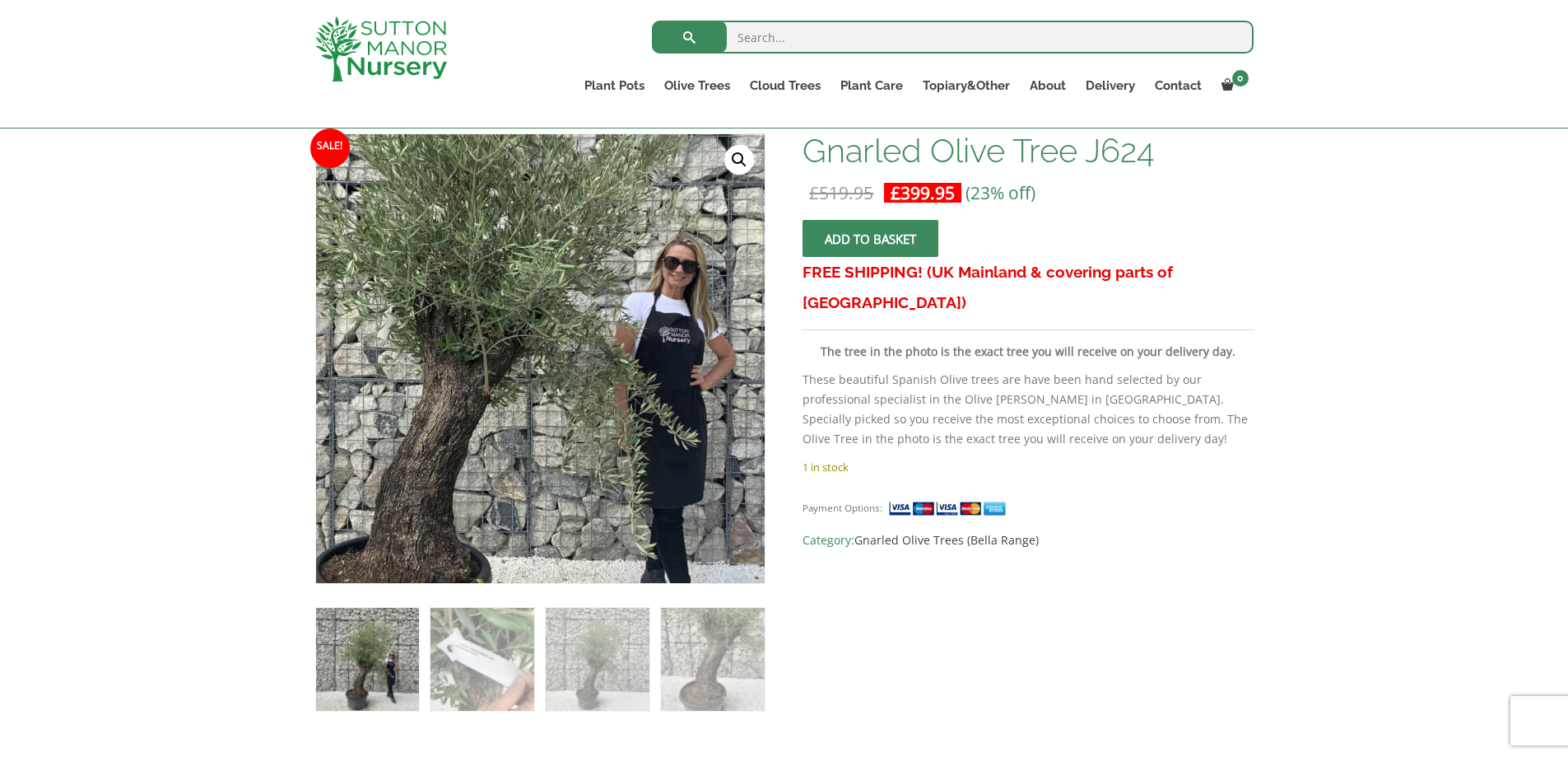
click at [607, 432] on img at bounding box center [484, 298] width 823 height 823
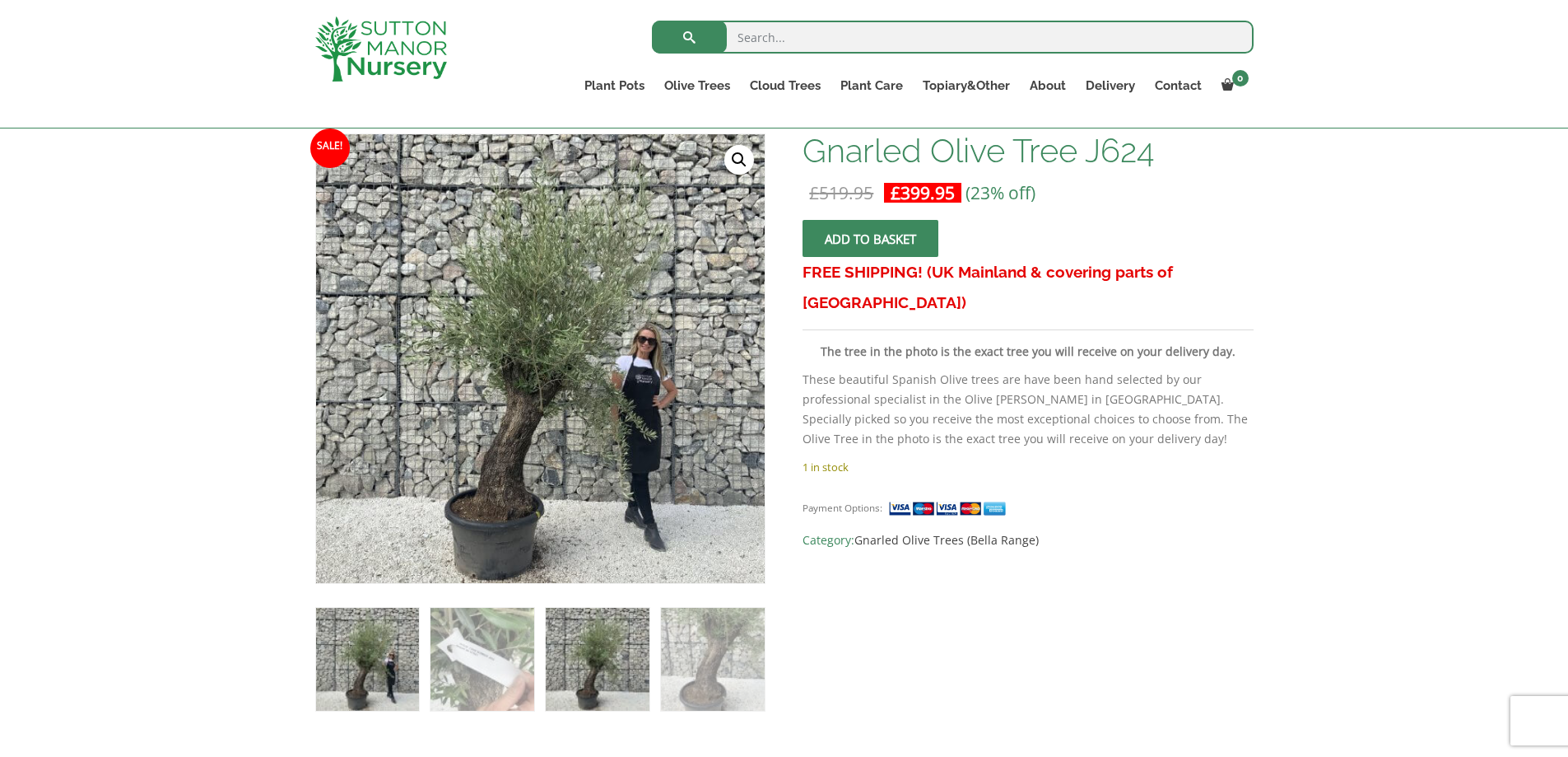
click at [584, 661] on img at bounding box center [597, 659] width 103 height 103
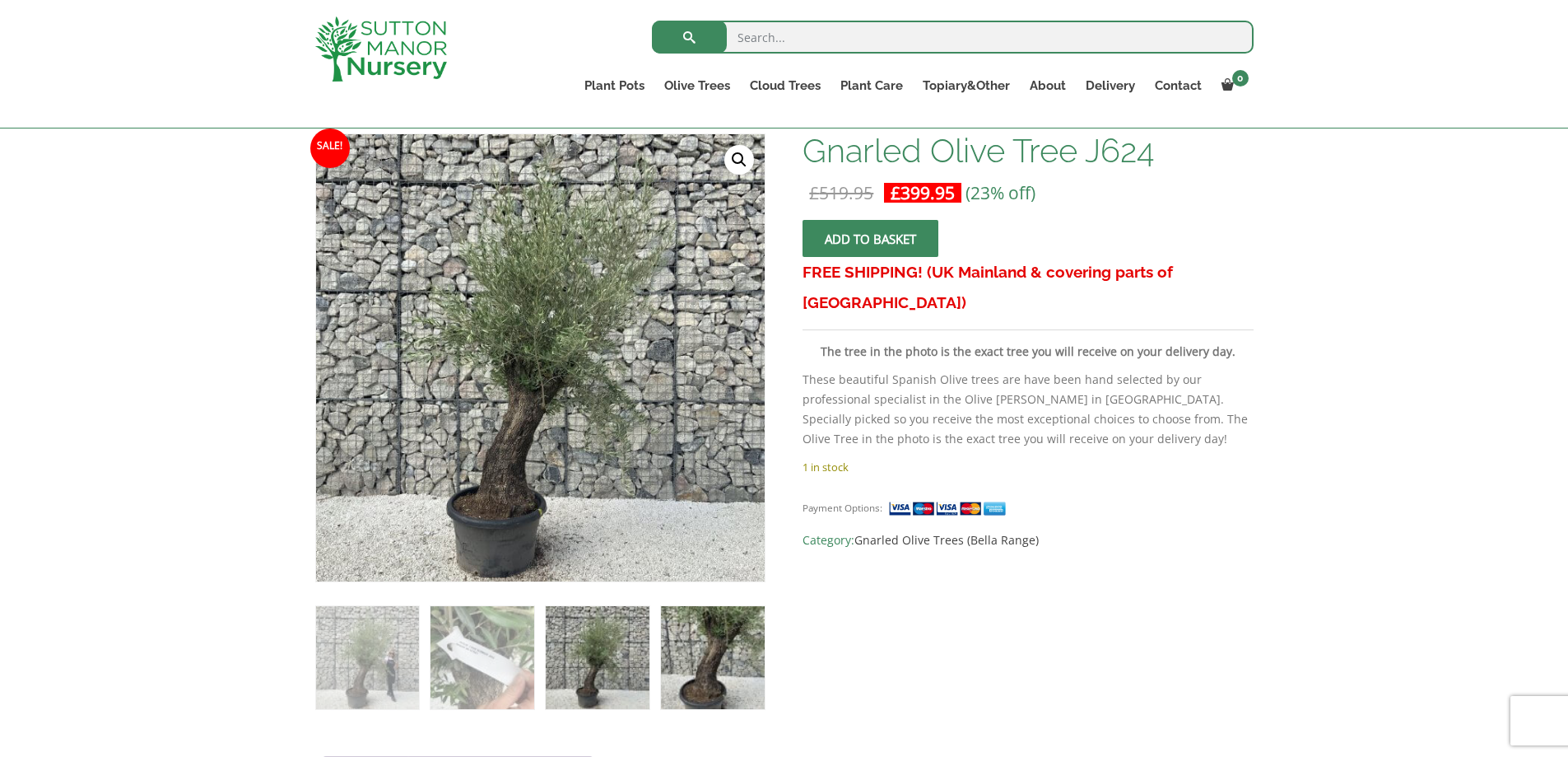
click at [701, 658] on img at bounding box center [713, 657] width 103 height 103
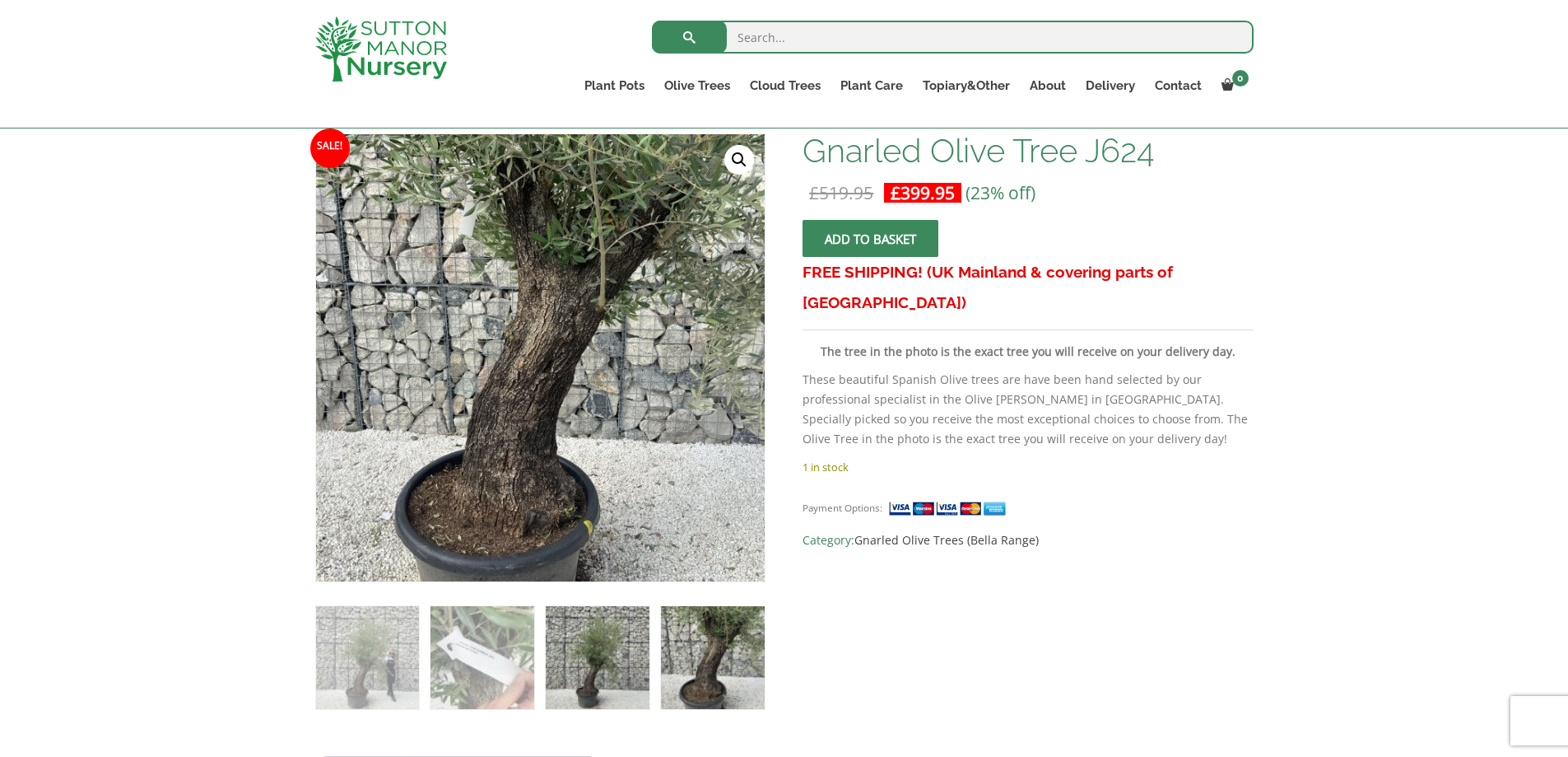
click at [578, 655] on img at bounding box center [597, 657] width 103 height 103
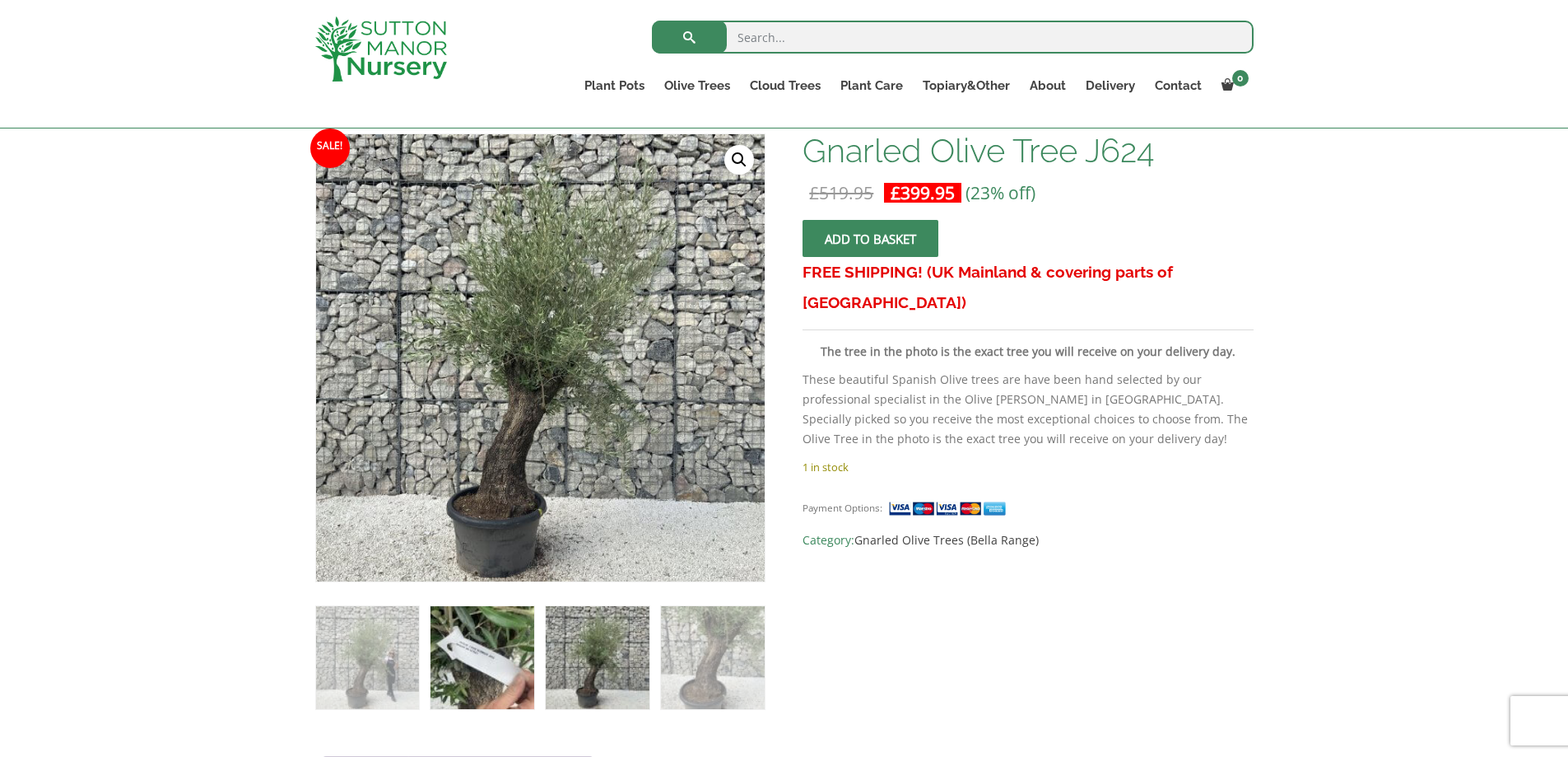
click at [478, 655] on img at bounding box center [482, 657] width 103 height 103
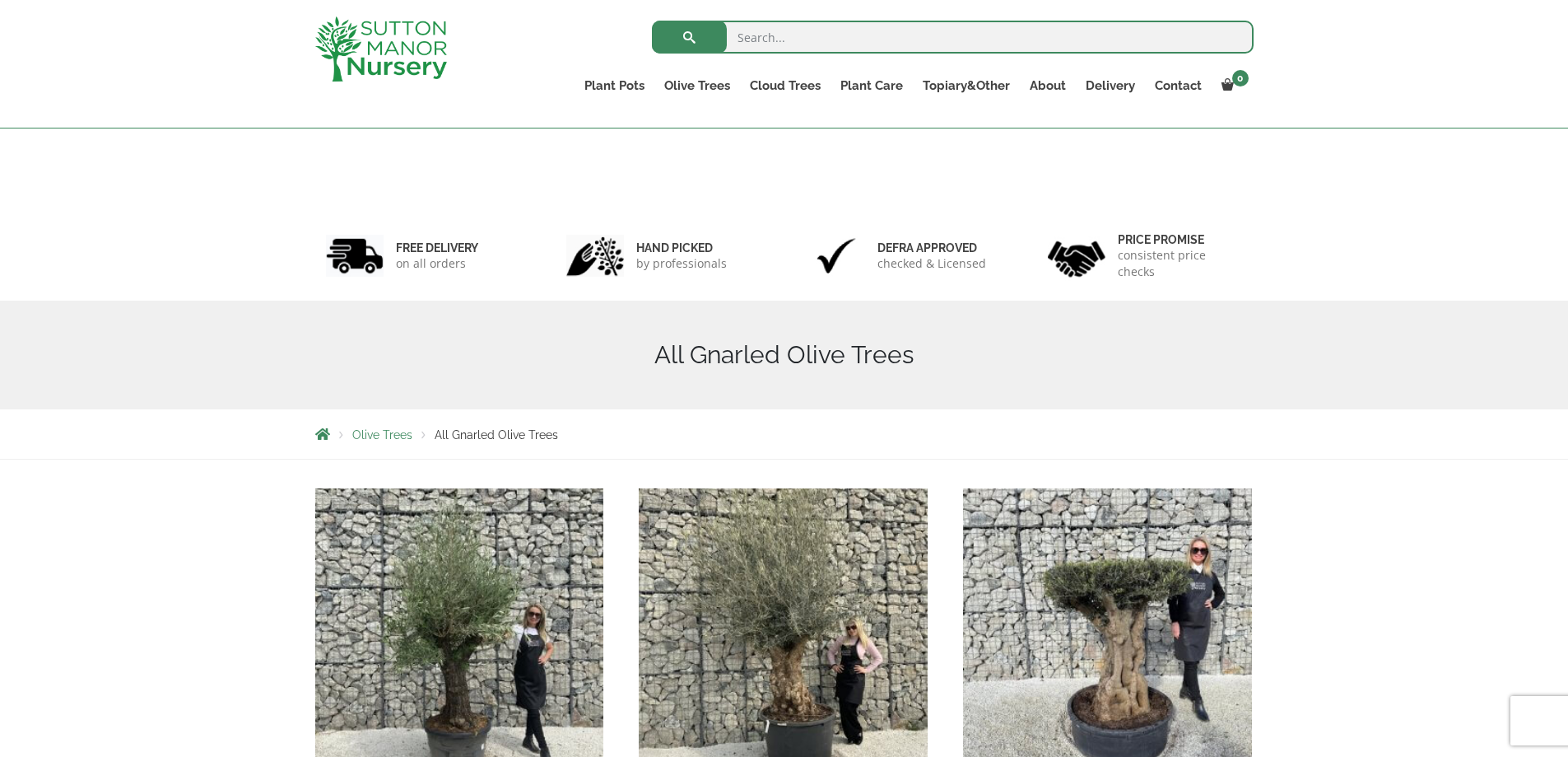
scroll to position [247, 0]
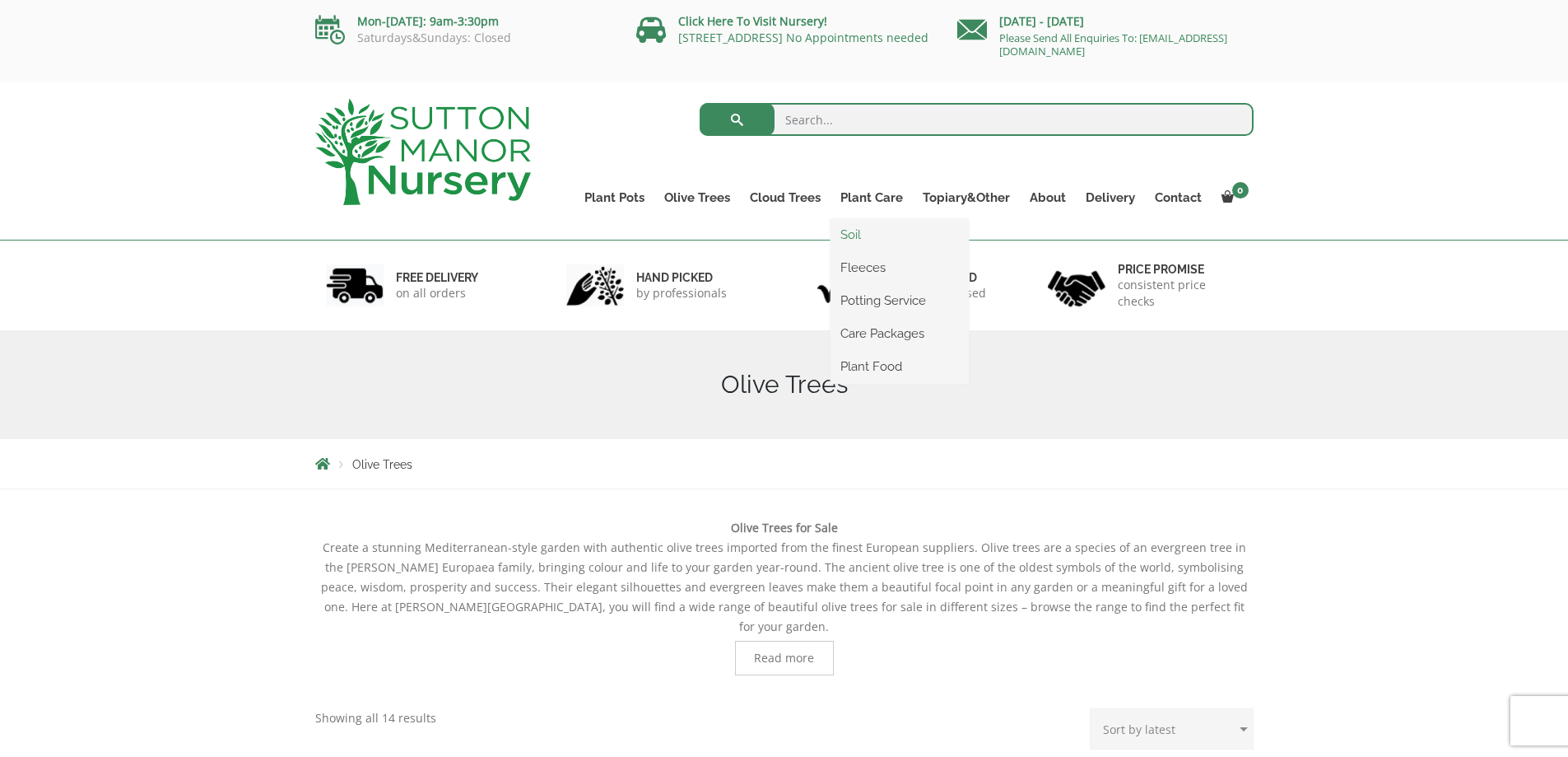
click at [854, 234] on link "Soil" at bounding box center [900, 234] width 138 height 25
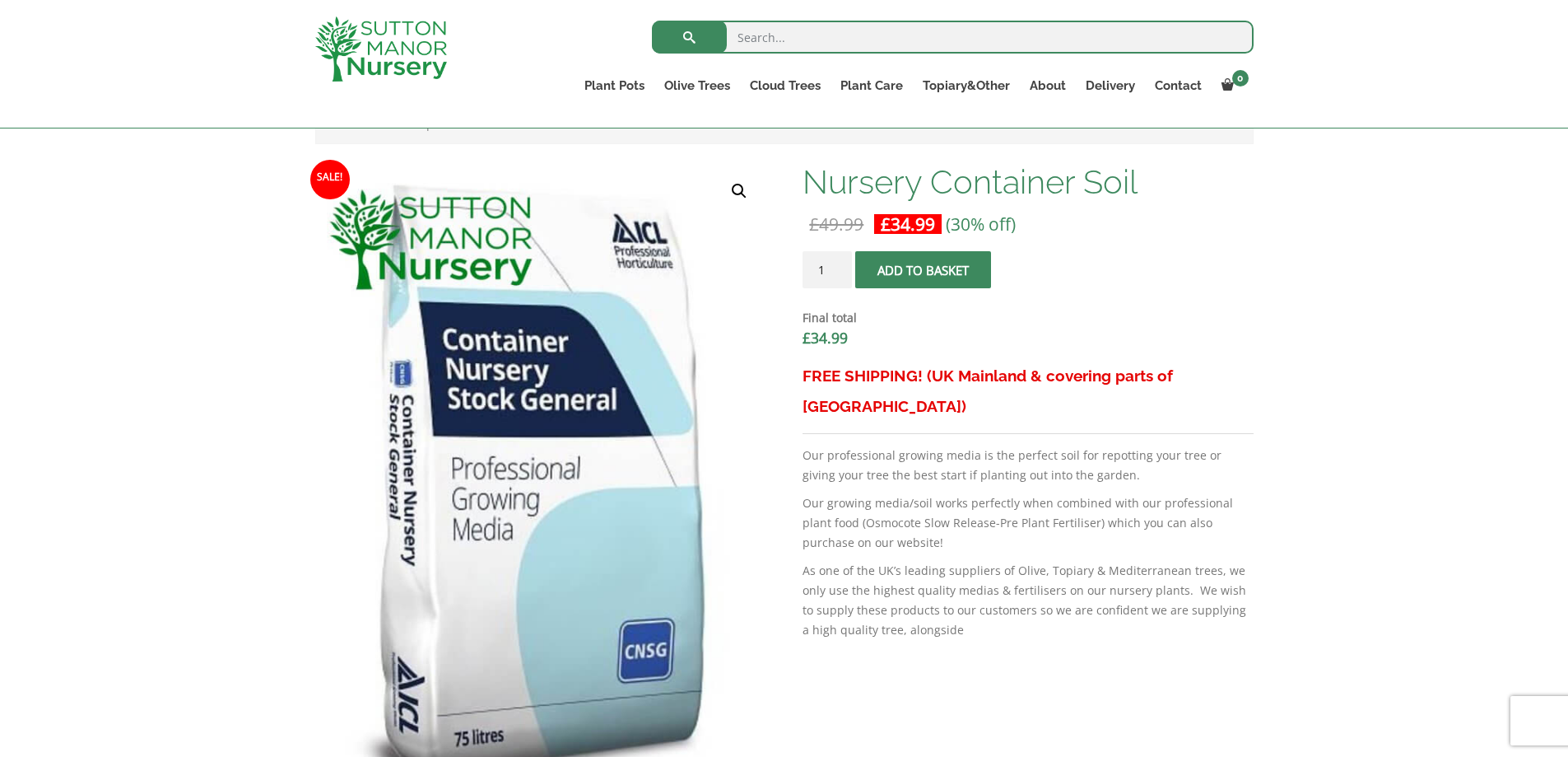
scroll to position [329, 0]
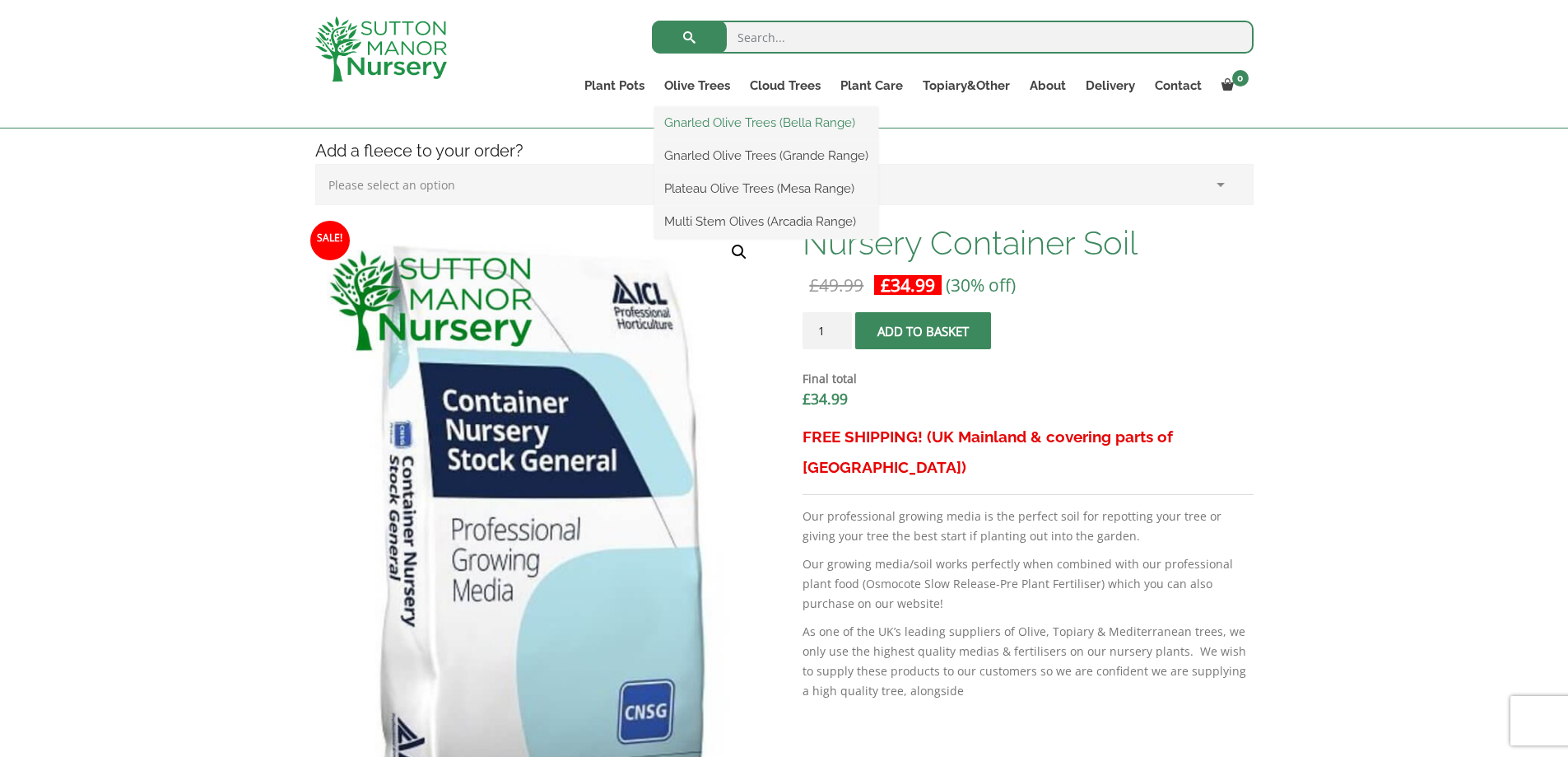
click at [797, 126] on link "Gnarled Olive Trees (Bella Range)" at bounding box center [766, 123] width 224 height 25
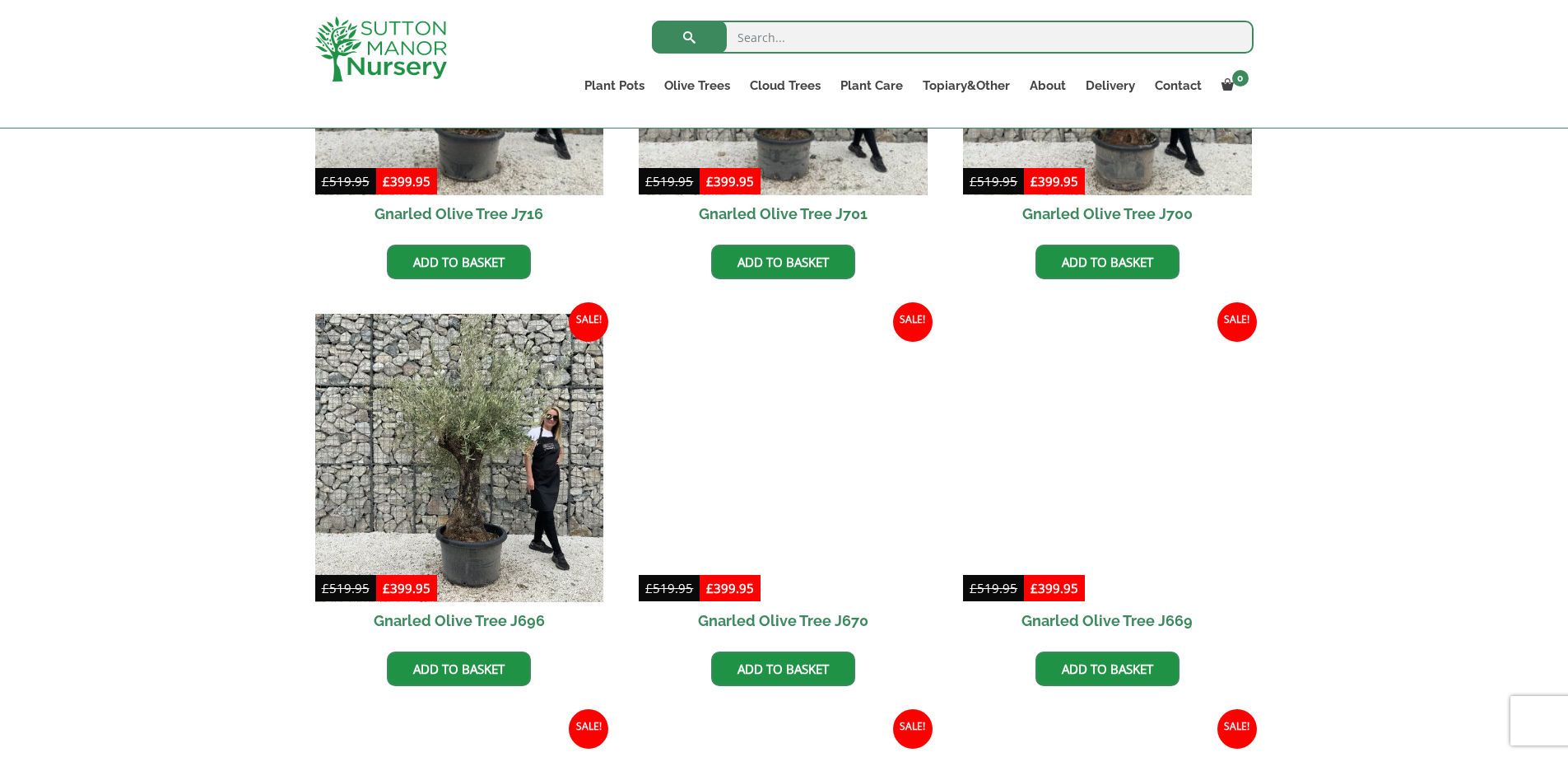
scroll to position [658, 0]
